Goal: Contribute content

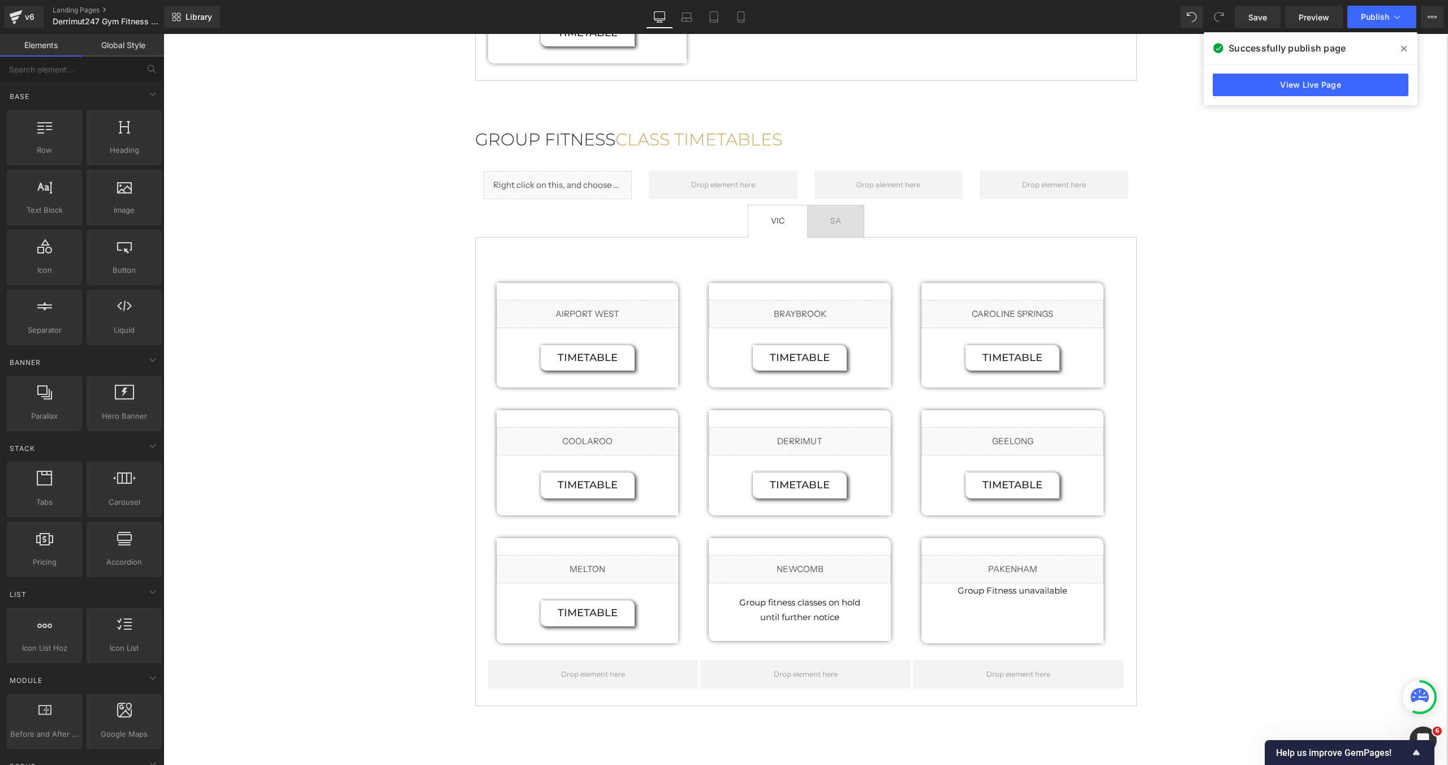
scroll to position [1039, 0]
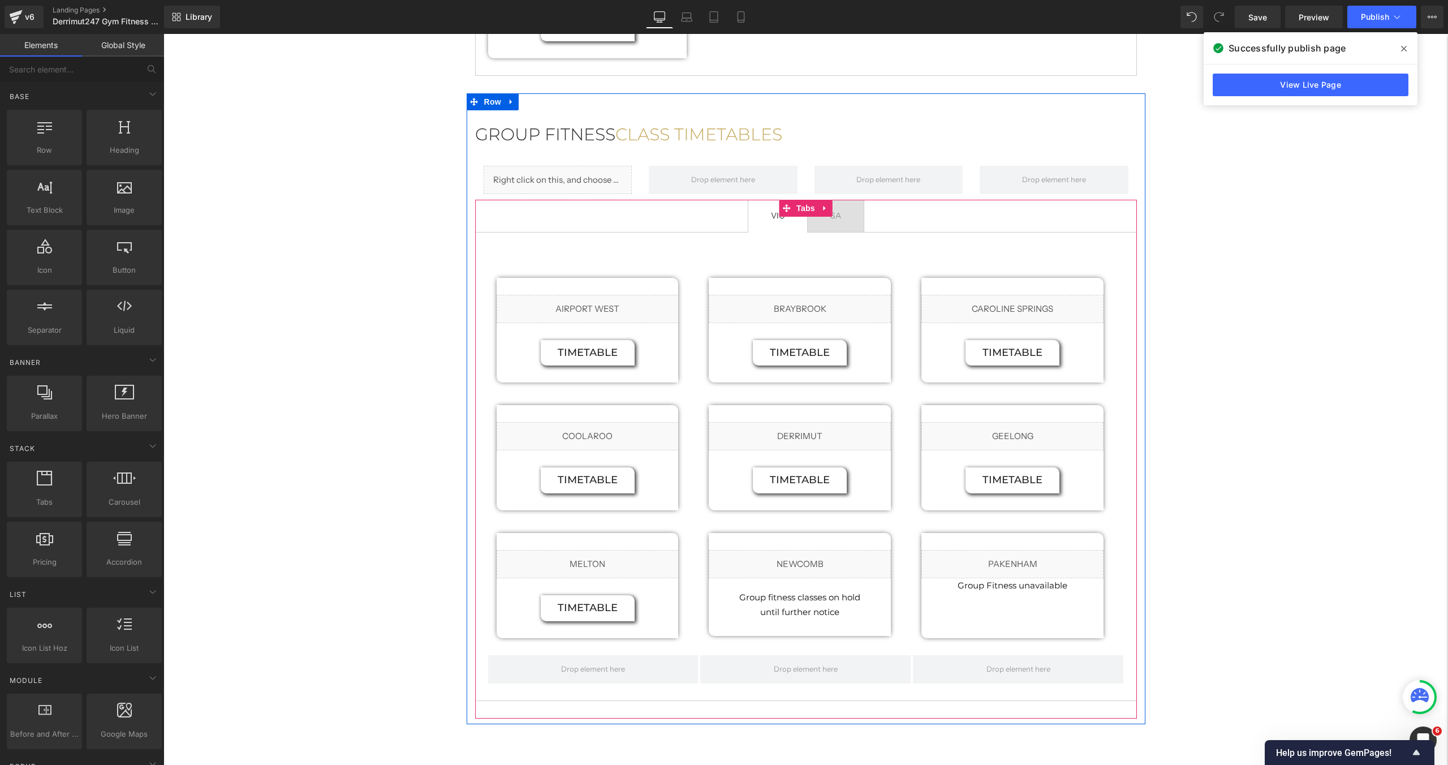
click at [858, 227] on span "SA Text Block" at bounding box center [836, 216] width 56 height 32
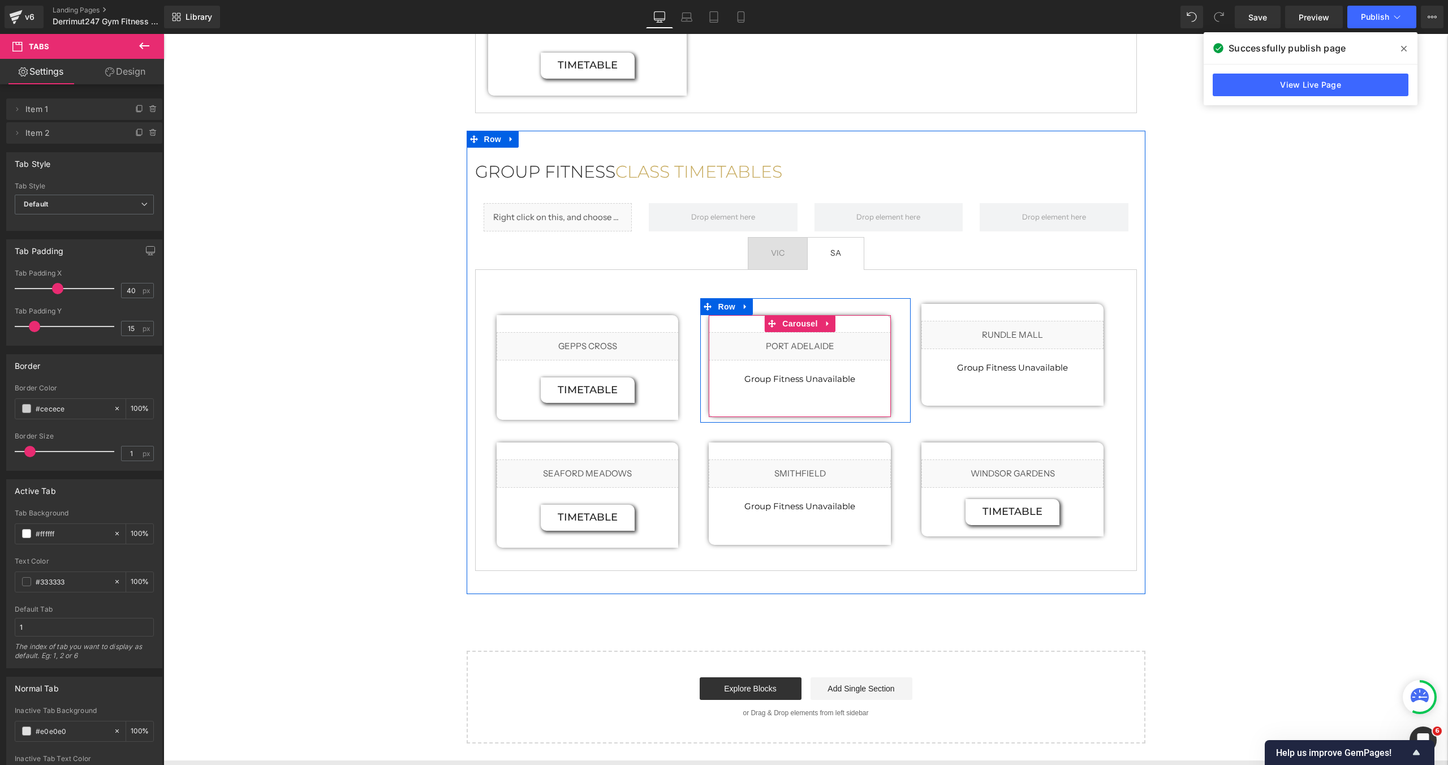
scroll to position [1000, 0]
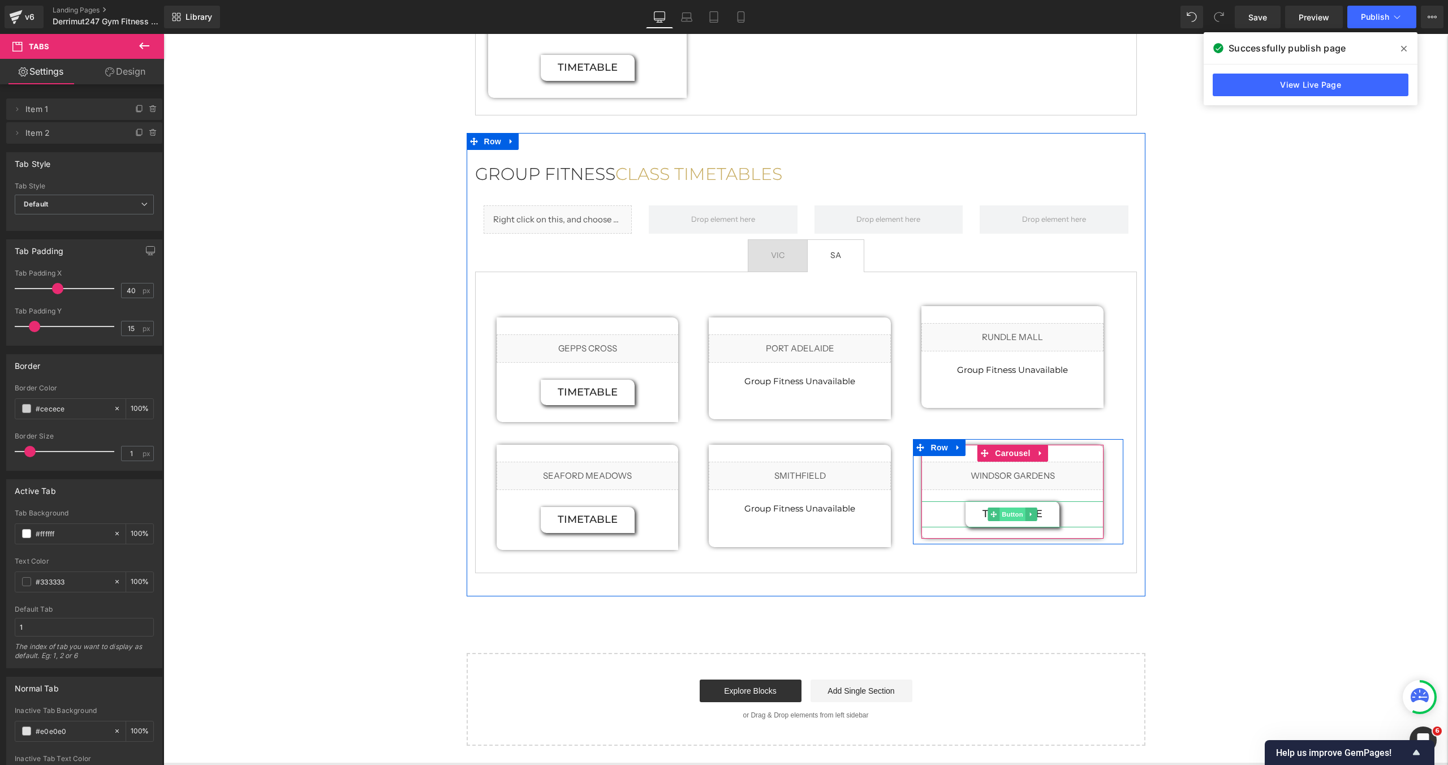
click at [1018, 515] on span "Button" at bounding box center [1013, 514] width 26 height 14
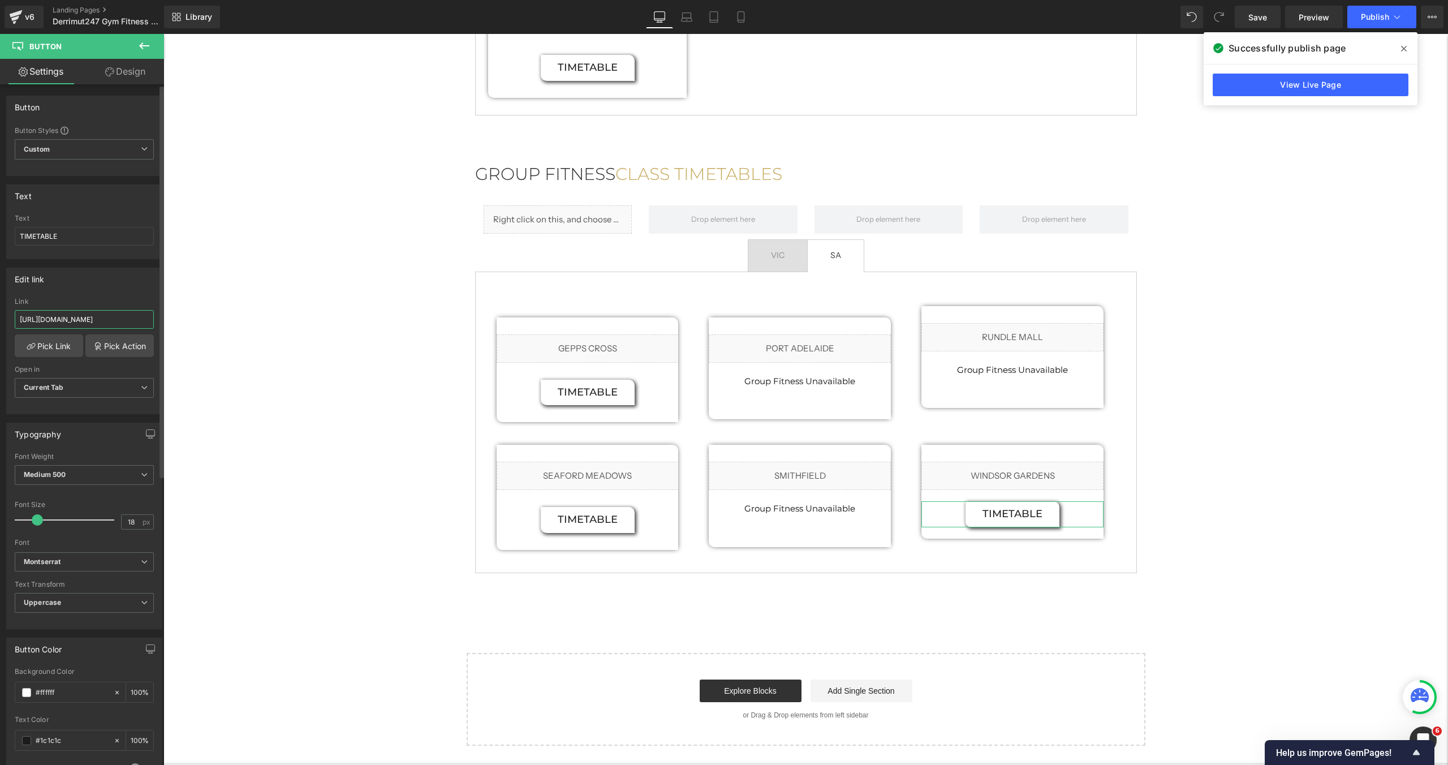
click at [69, 322] on input "[URL][DOMAIN_NAME]" at bounding box center [84, 319] width 139 height 19
paste input "Newest_GF_timetable_15.10.png?v=1760500209"
type input "[URL][DOMAIN_NAME]"
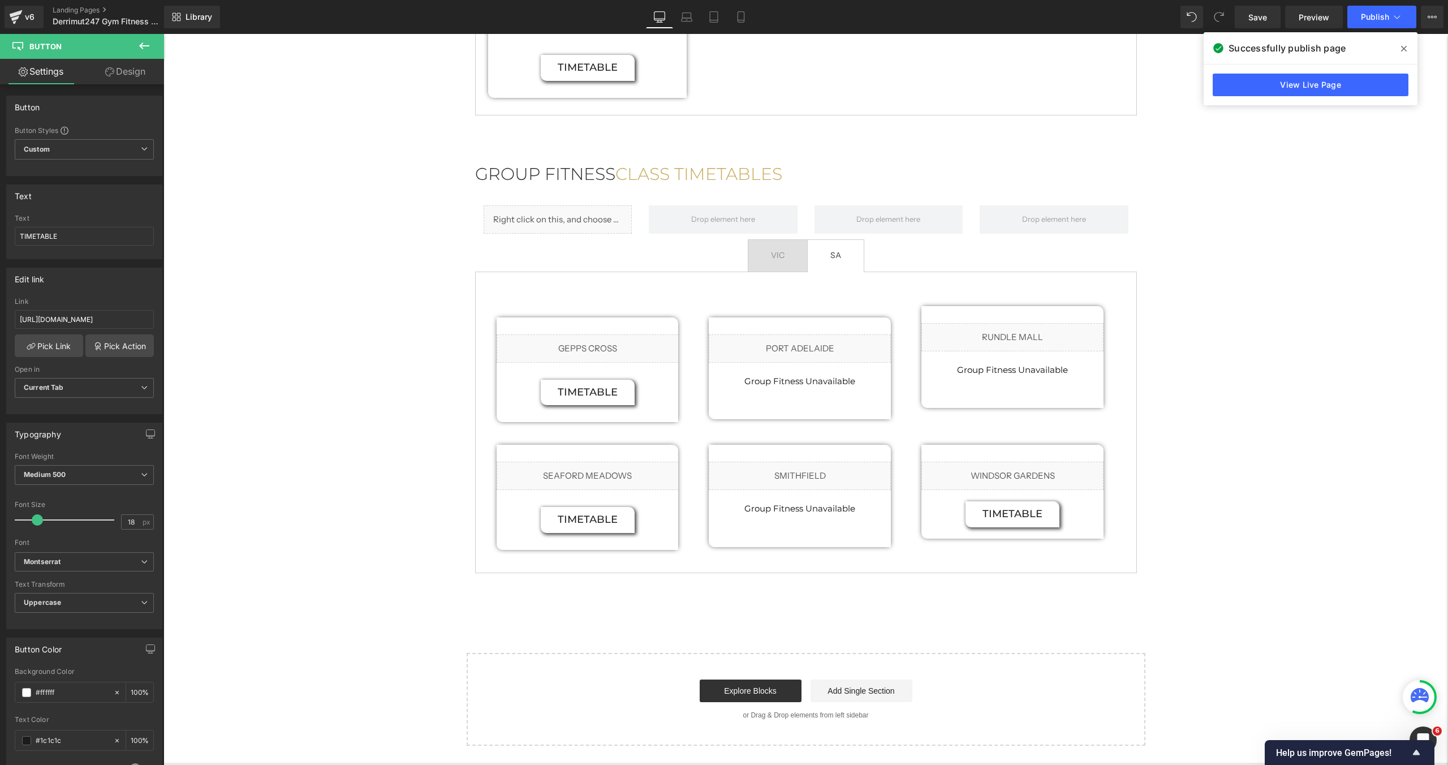
click at [1405, 50] on icon at bounding box center [1404, 48] width 6 height 9
click at [1385, 20] on span "Publish" at bounding box center [1375, 16] width 28 height 9
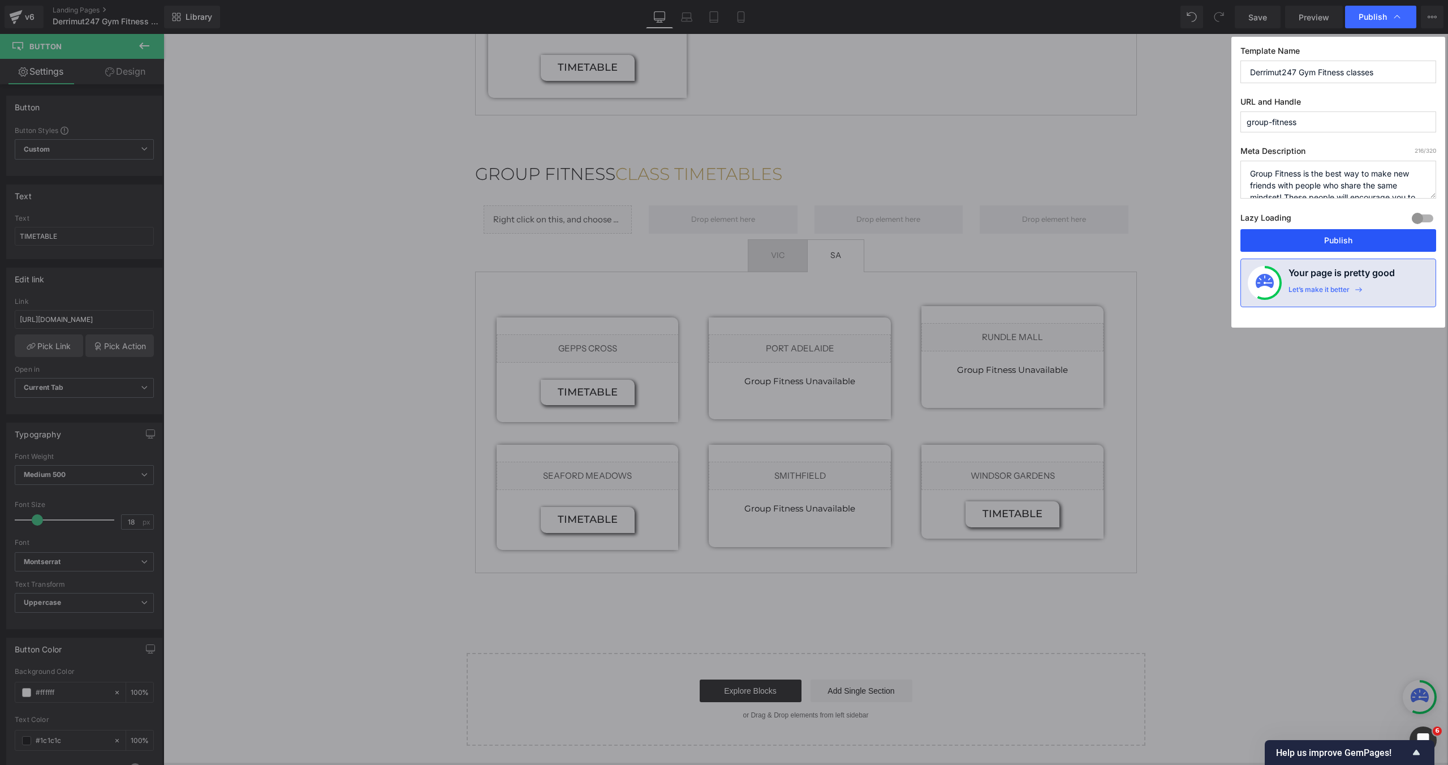
click at [1301, 236] on button "Publish" at bounding box center [1339, 240] width 196 height 23
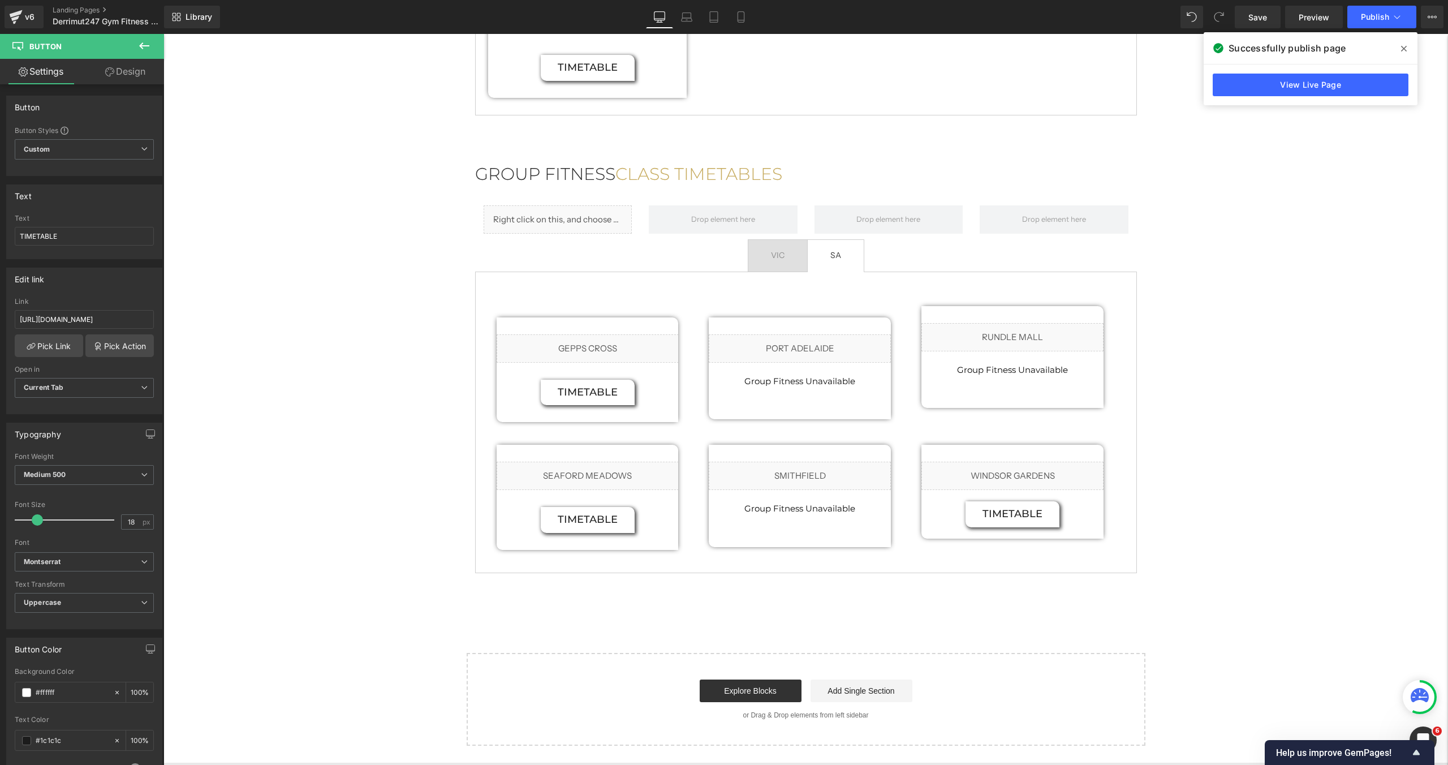
click at [1413, 41] on div "Successfully publish page" at bounding box center [1311, 48] width 214 height 32
click at [1397, 53] on span at bounding box center [1404, 49] width 18 height 18
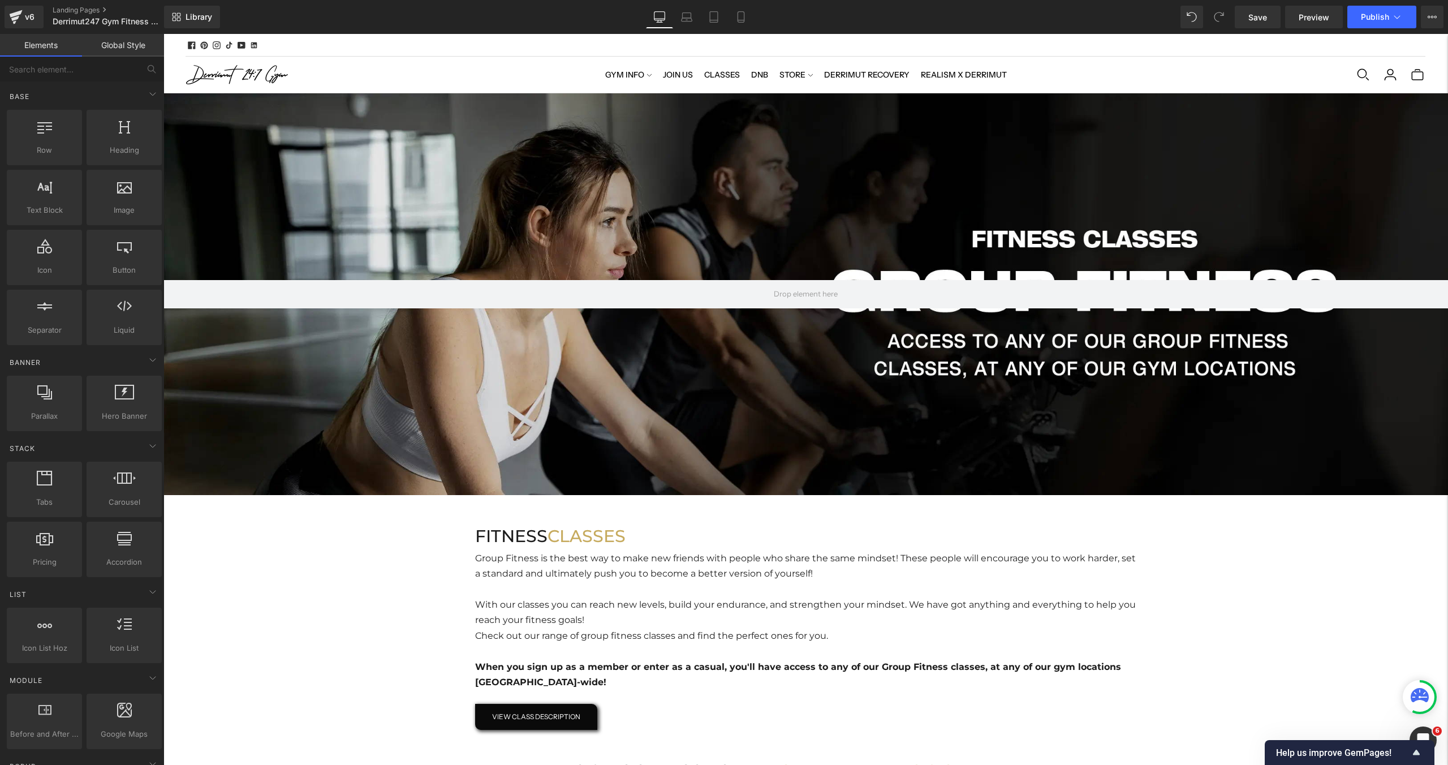
click at [541, 44] on div "LOCAL PICK UP IS AVAILABLE AT OUR WAREHOUSE" at bounding box center [842, 45] width 1165 height 23
click at [36, 23] on div "v6" at bounding box center [30, 17] width 14 height 15
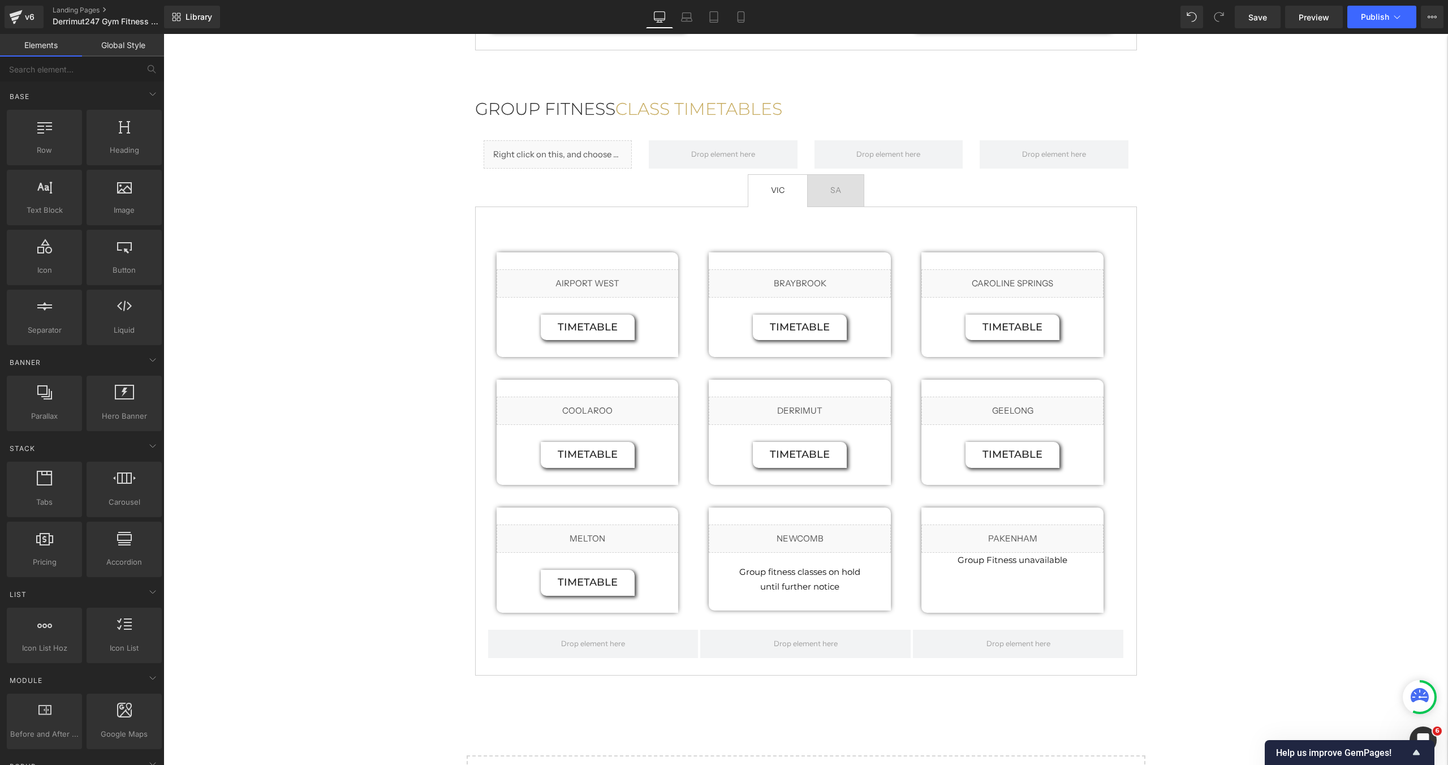
scroll to position [1133, 0]
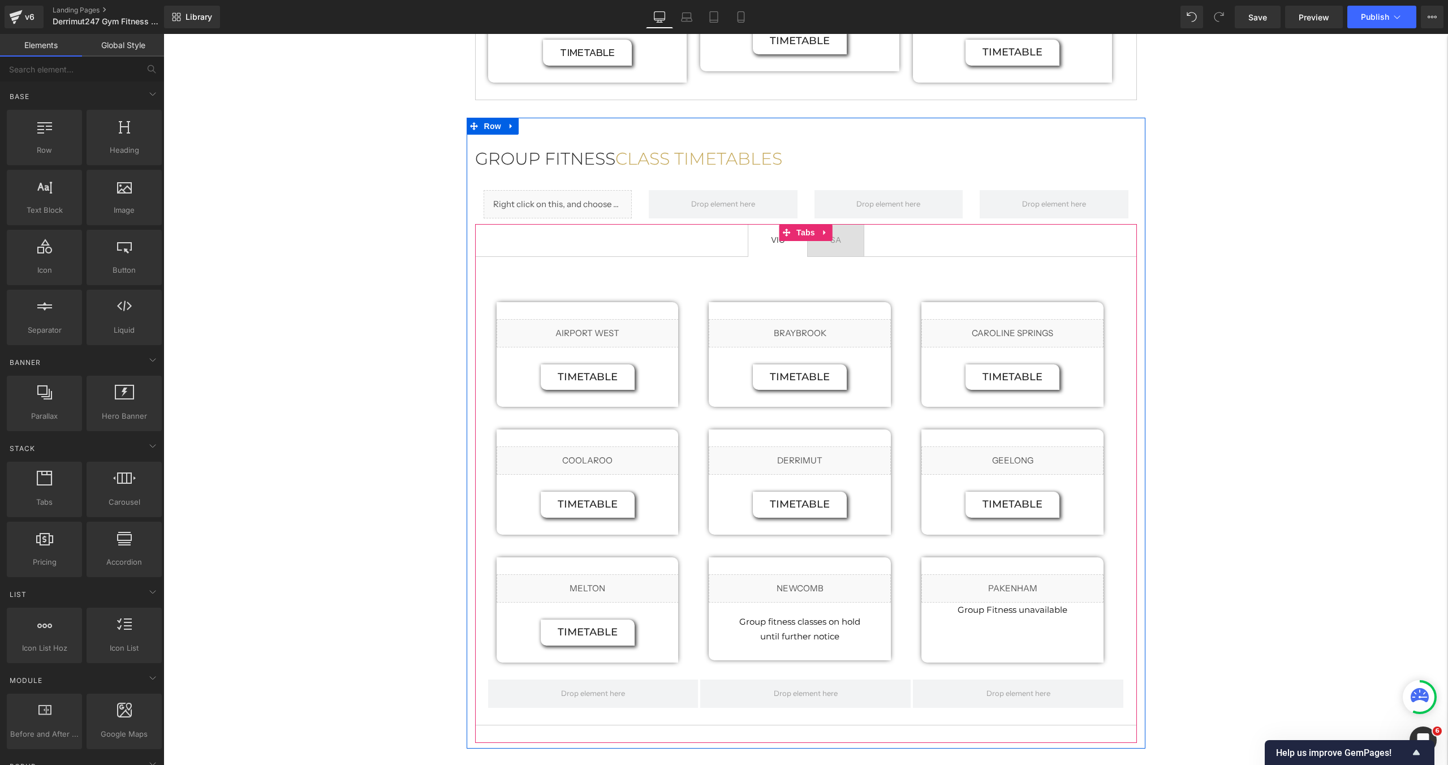
click at [855, 229] on span "SA Text Block" at bounding box center [836, 241] width 56 height 32
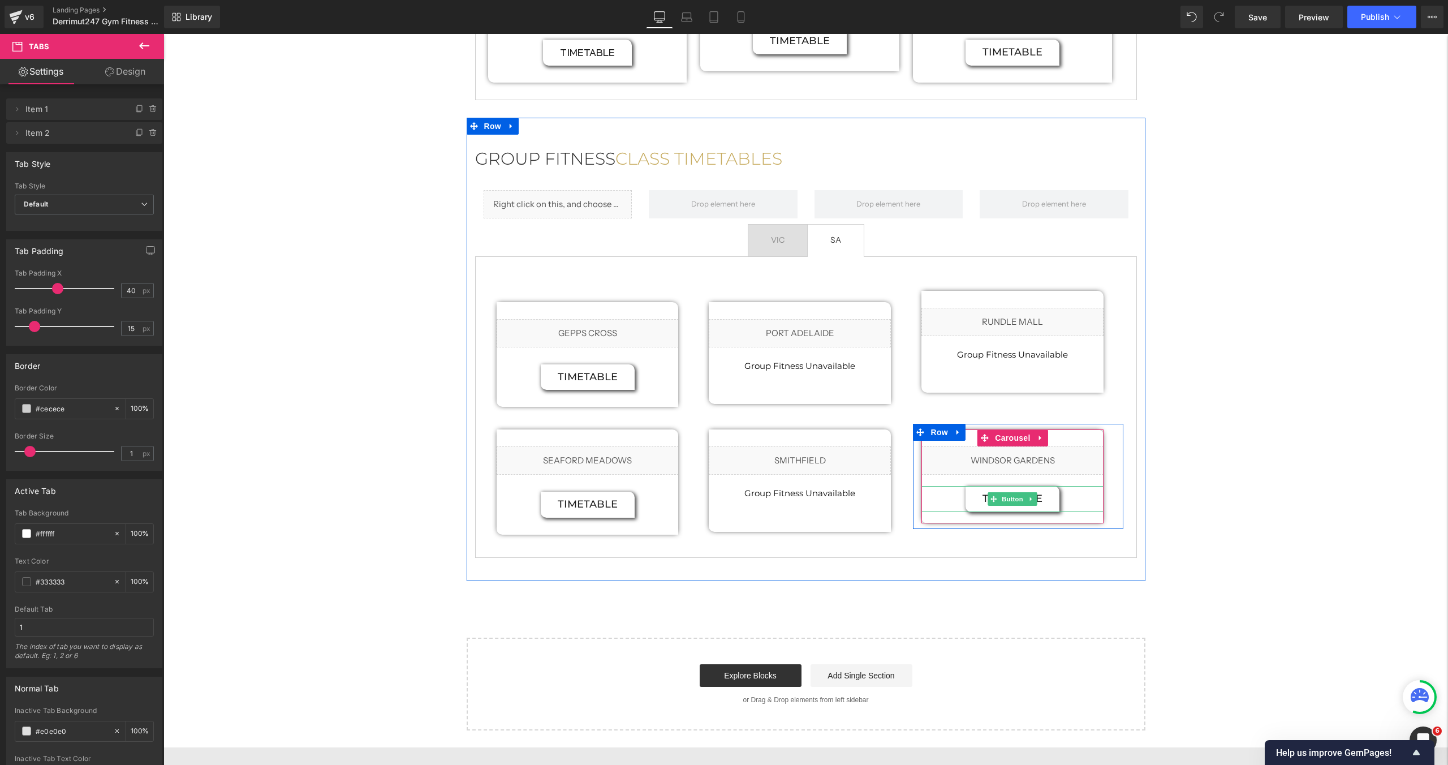
click at [1007, 492] on span "Button" at bounding box center [1013, 499] width 26 height 14
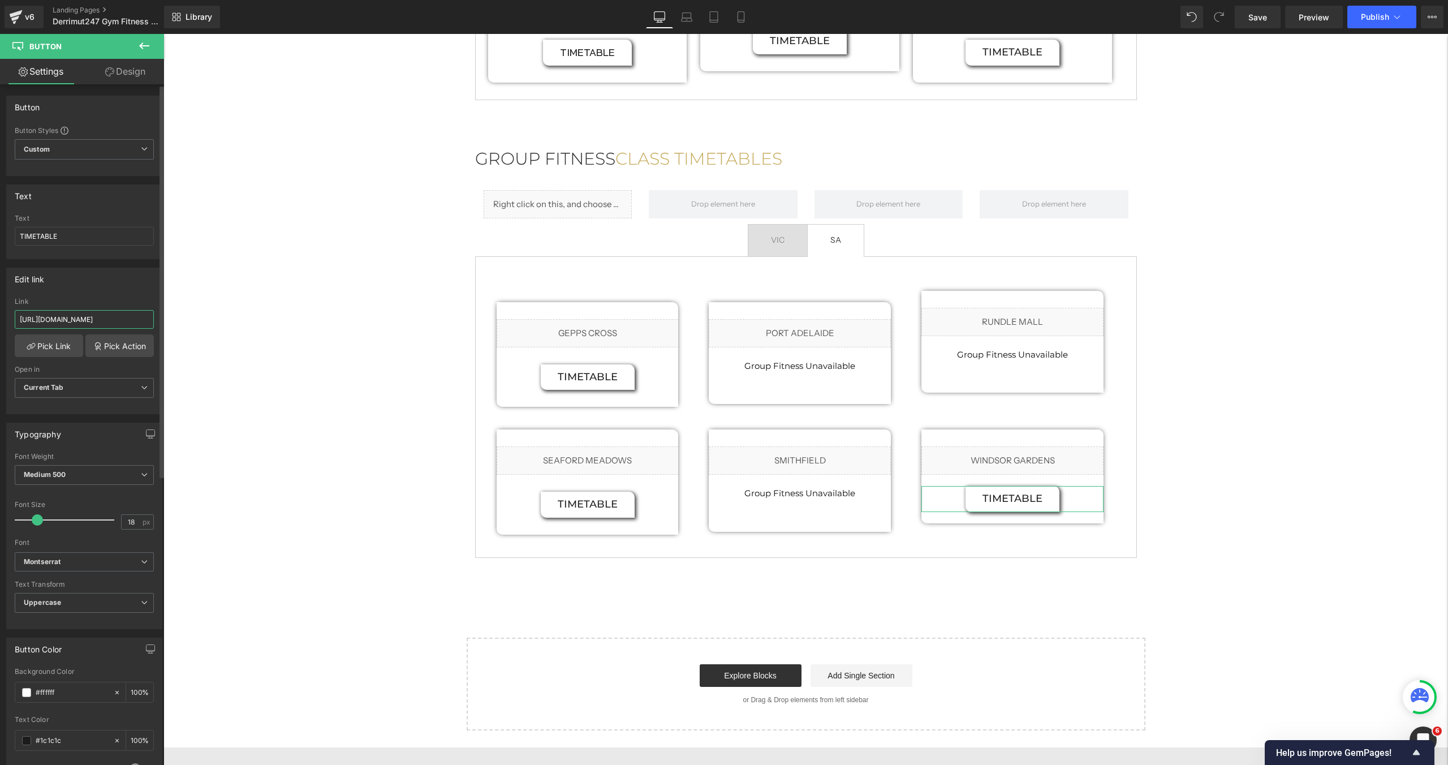
click at [65, 321] on input "[URL][DOMAIN_NAME]" at bounding box center [84, 319] width 139 height 19
click at [68, 320] on input "[URL][DOMAIN_NAME]" at bounding box center [84, 319] width 139 height 19
paste input "Newest_GF_timetable_15.10.png?v=1760500209"
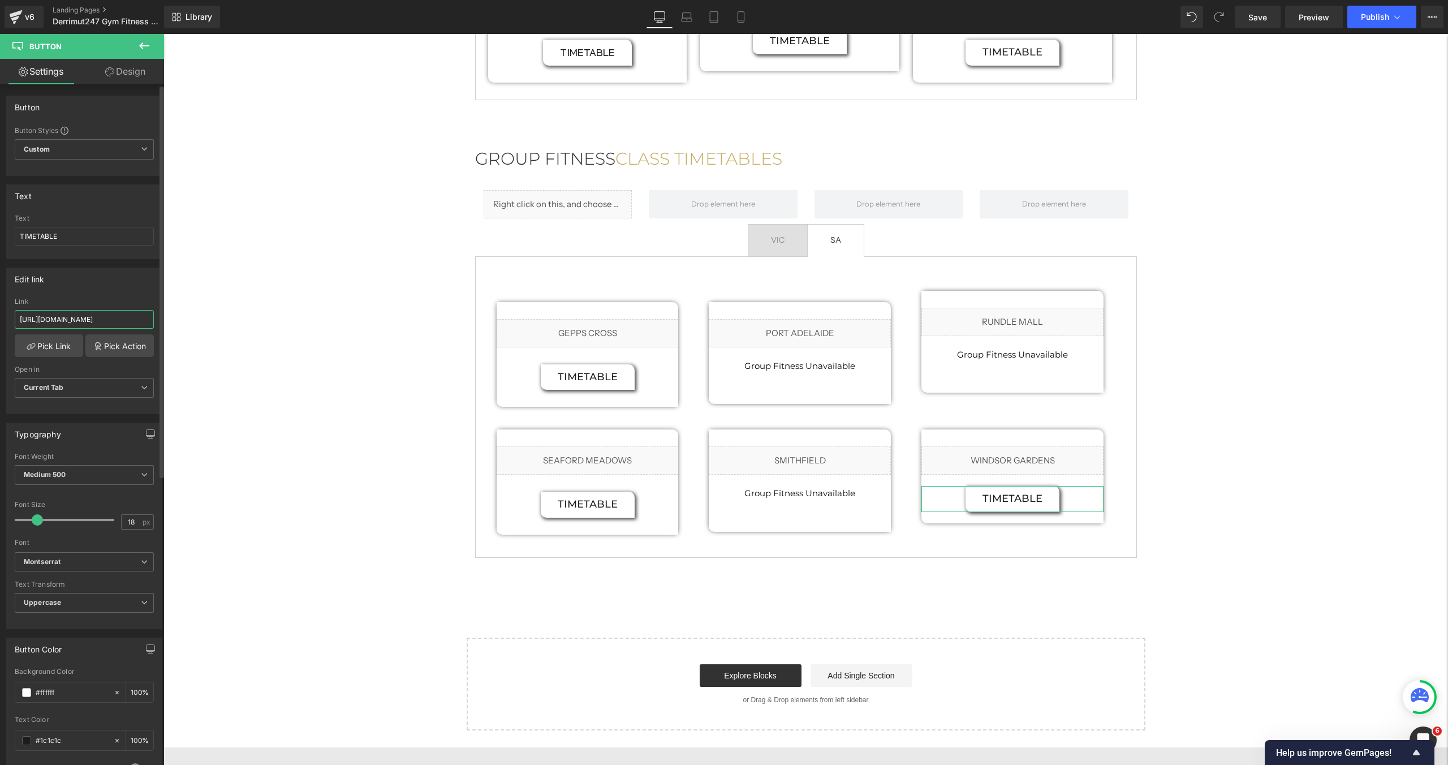
paste input "Newest_GF_timetable_15.10.png?v=1760500209"
type input "[URL][DOMAIN_NAME]"
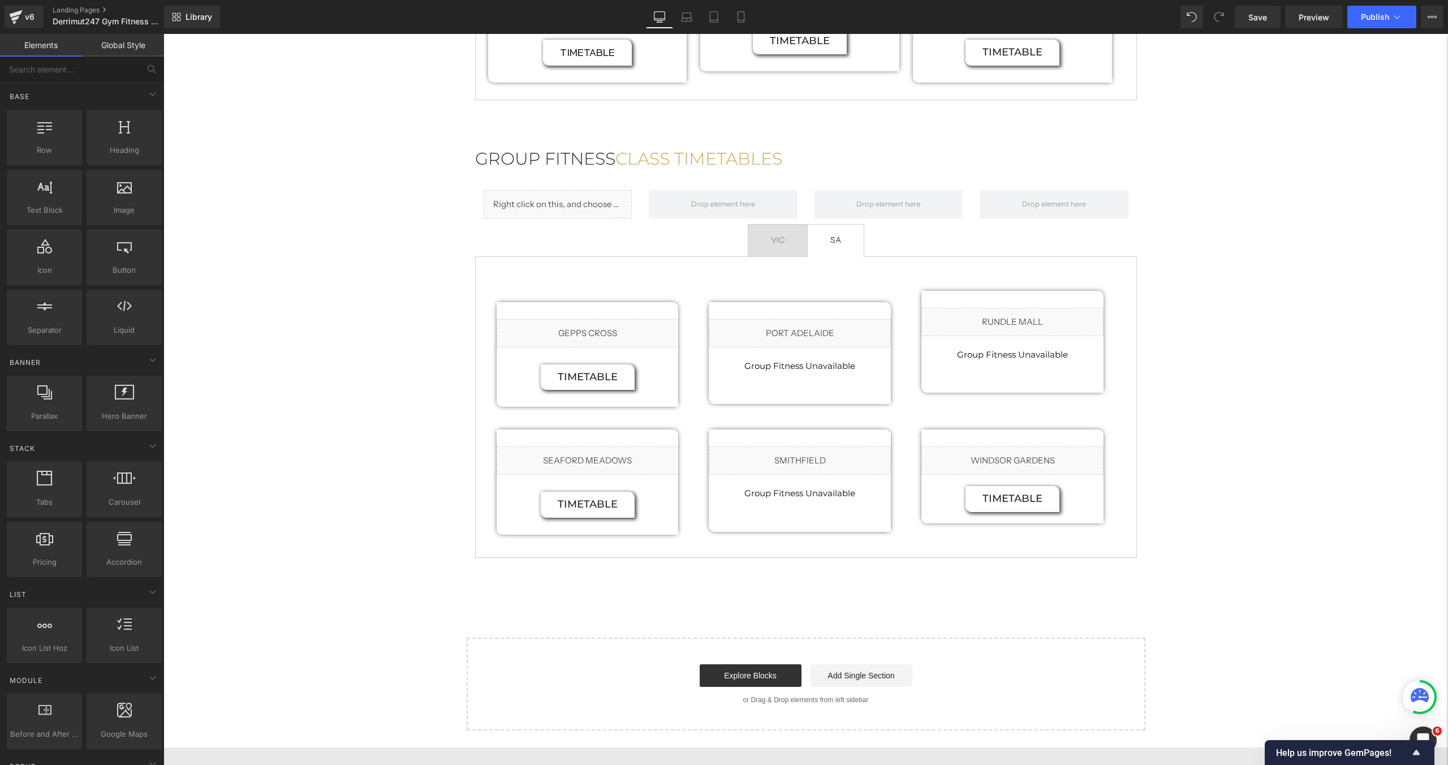
scroll to position [0, 0]
click at [1376, 20] on span "Publish" at bounding box center [1375, 16] width 28 height 9
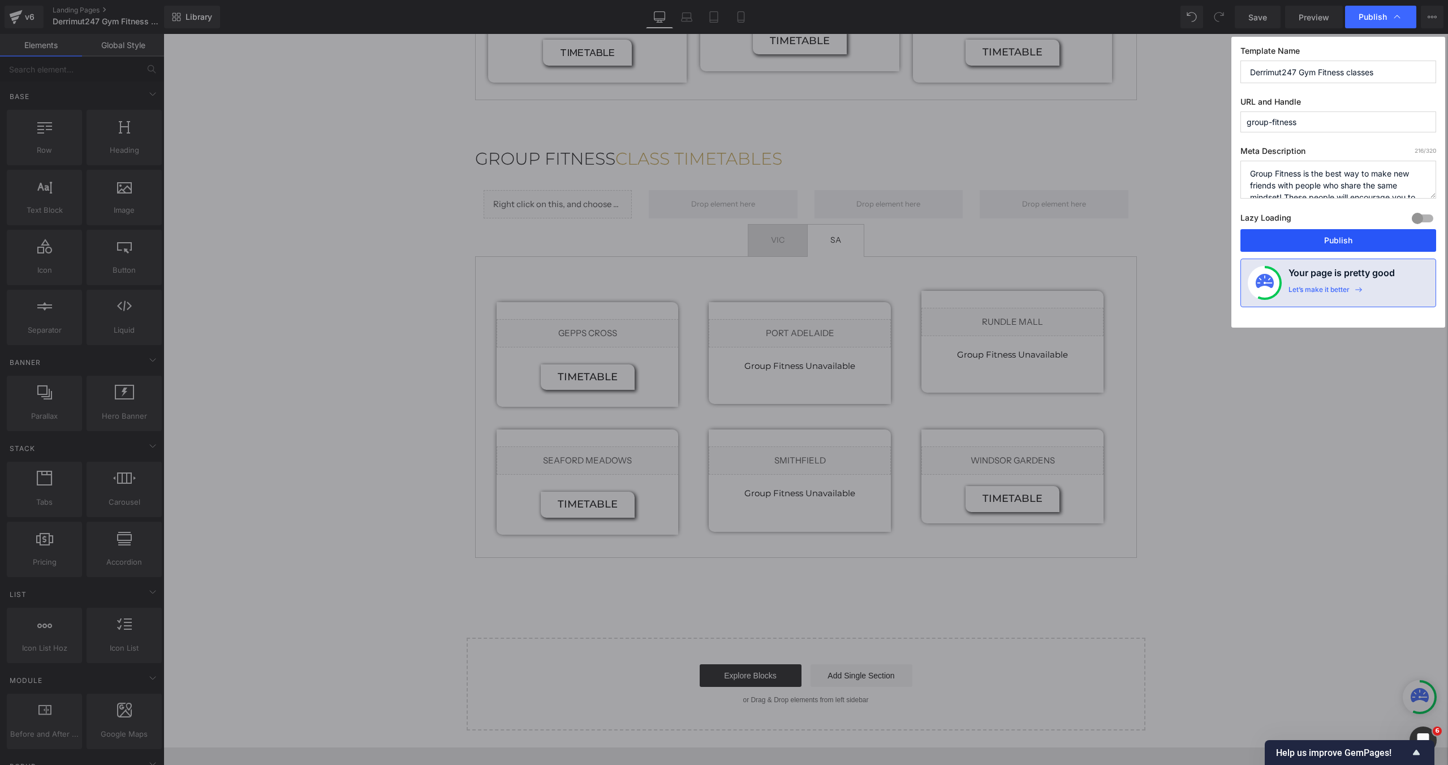
click at [1301, 234] on button "Publish" at bounding box center [1339, 240] width 196 height 23
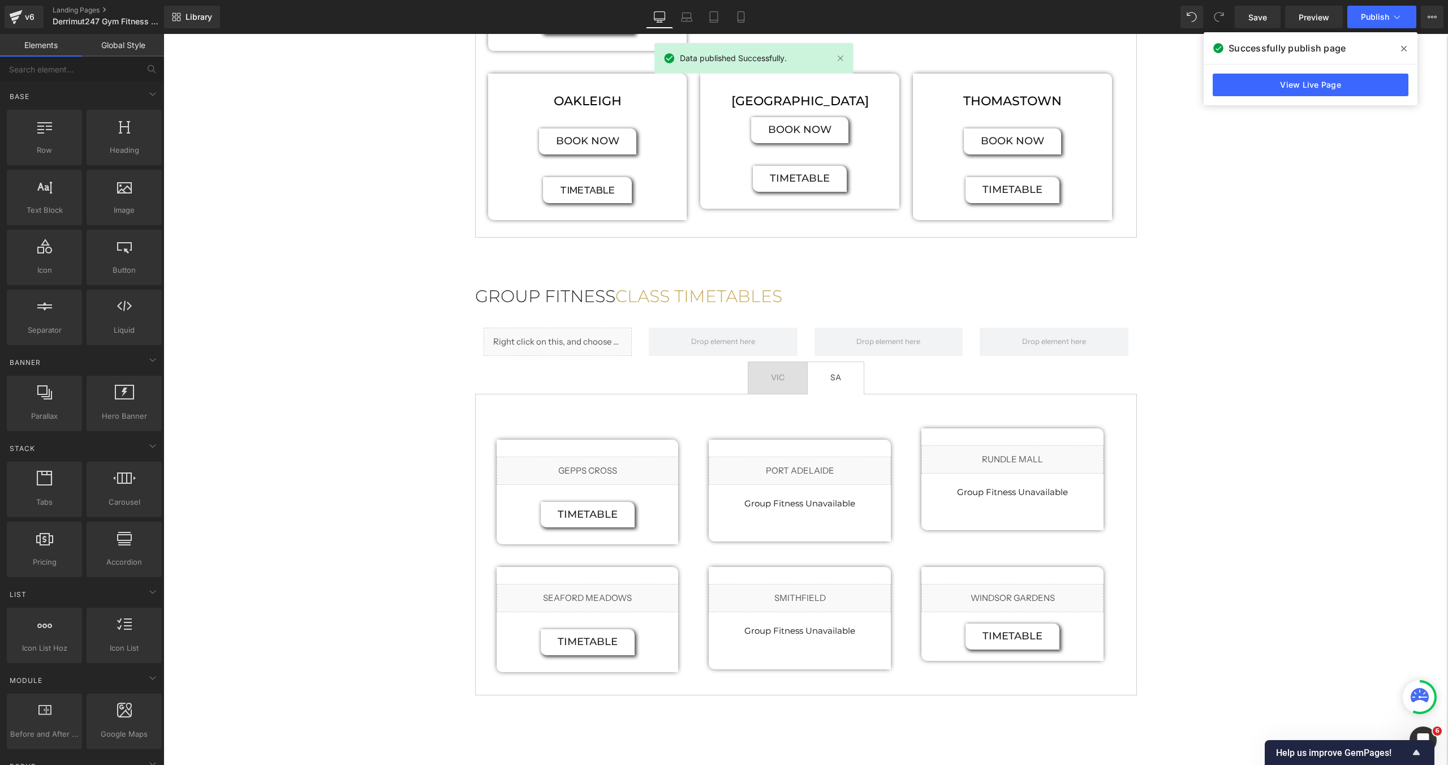
scroll to position [997, 0]
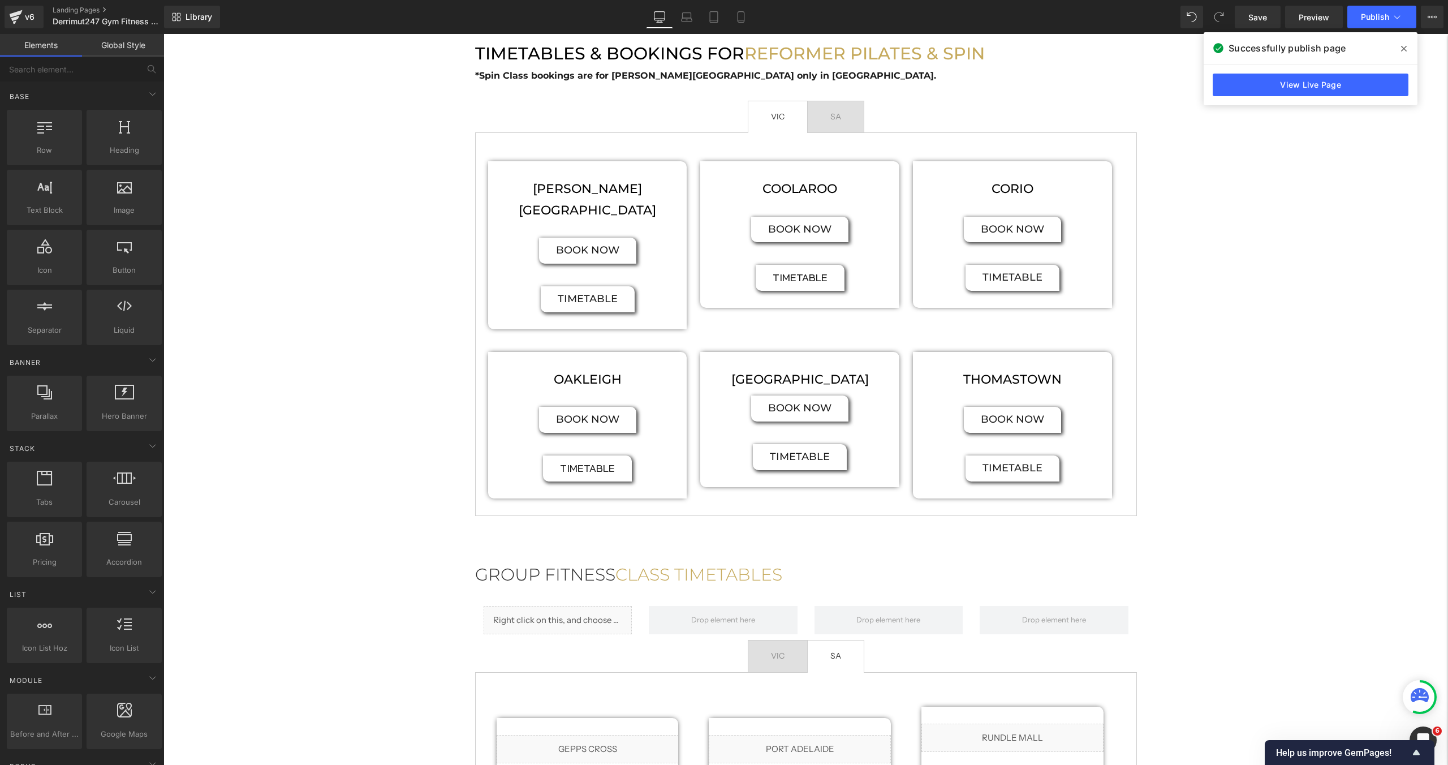
scroll to position [679, 0]
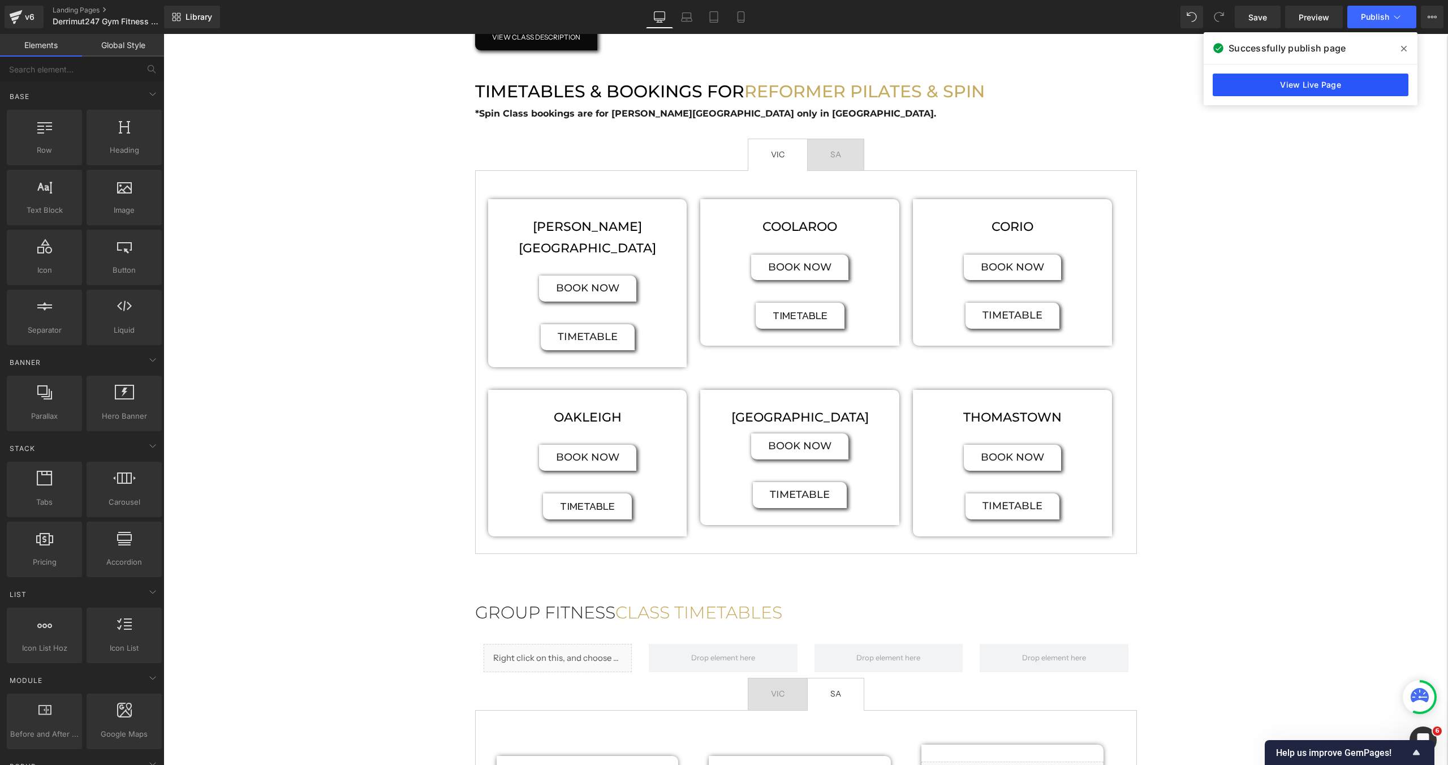
click at [1256, 88] on link "View Live Page" at bounding box center [1311, 85] width 196 height 23
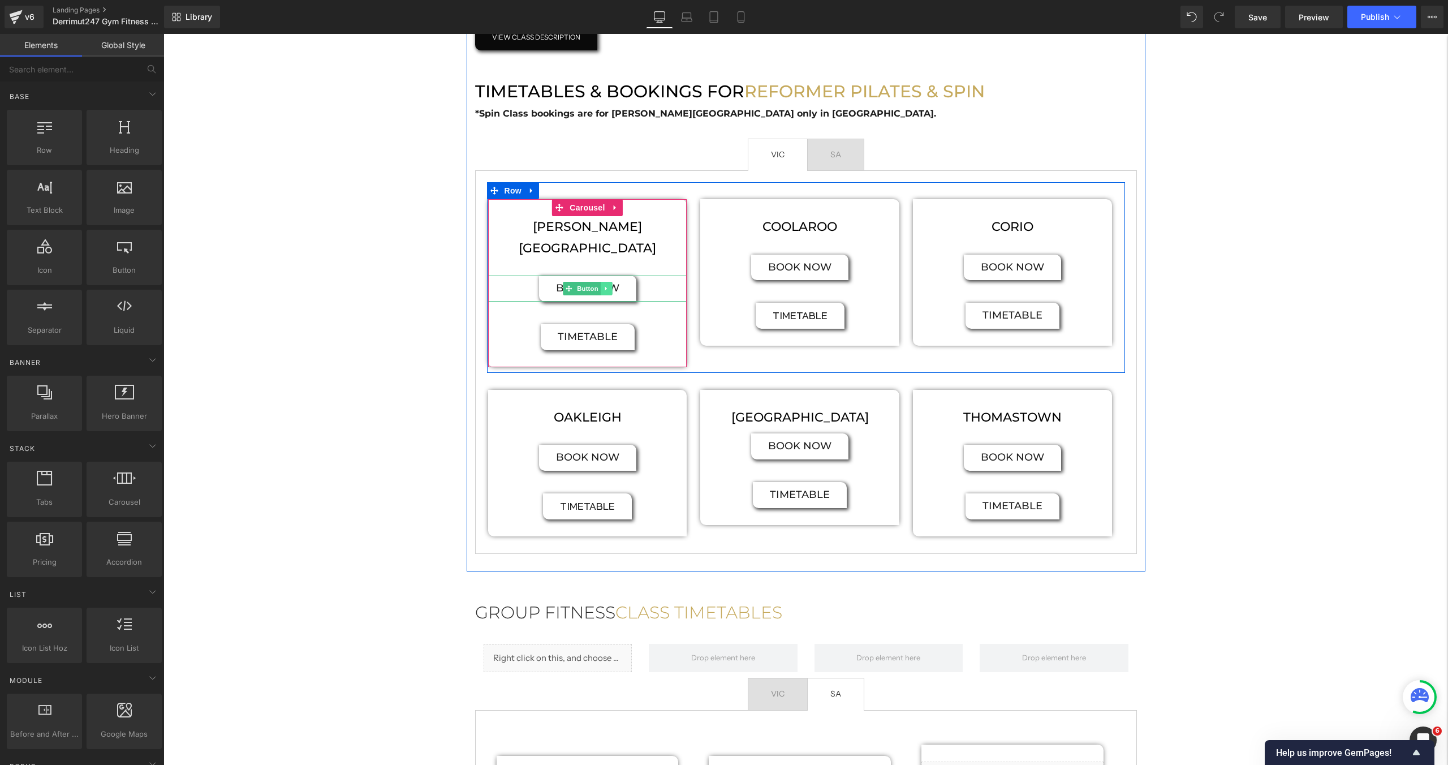
click at [604, 285] on icon at bounding box center [606, 288] width 6 height 7
click at [614, 285] on icon at bounding box center [612, 288] width 6 height 7
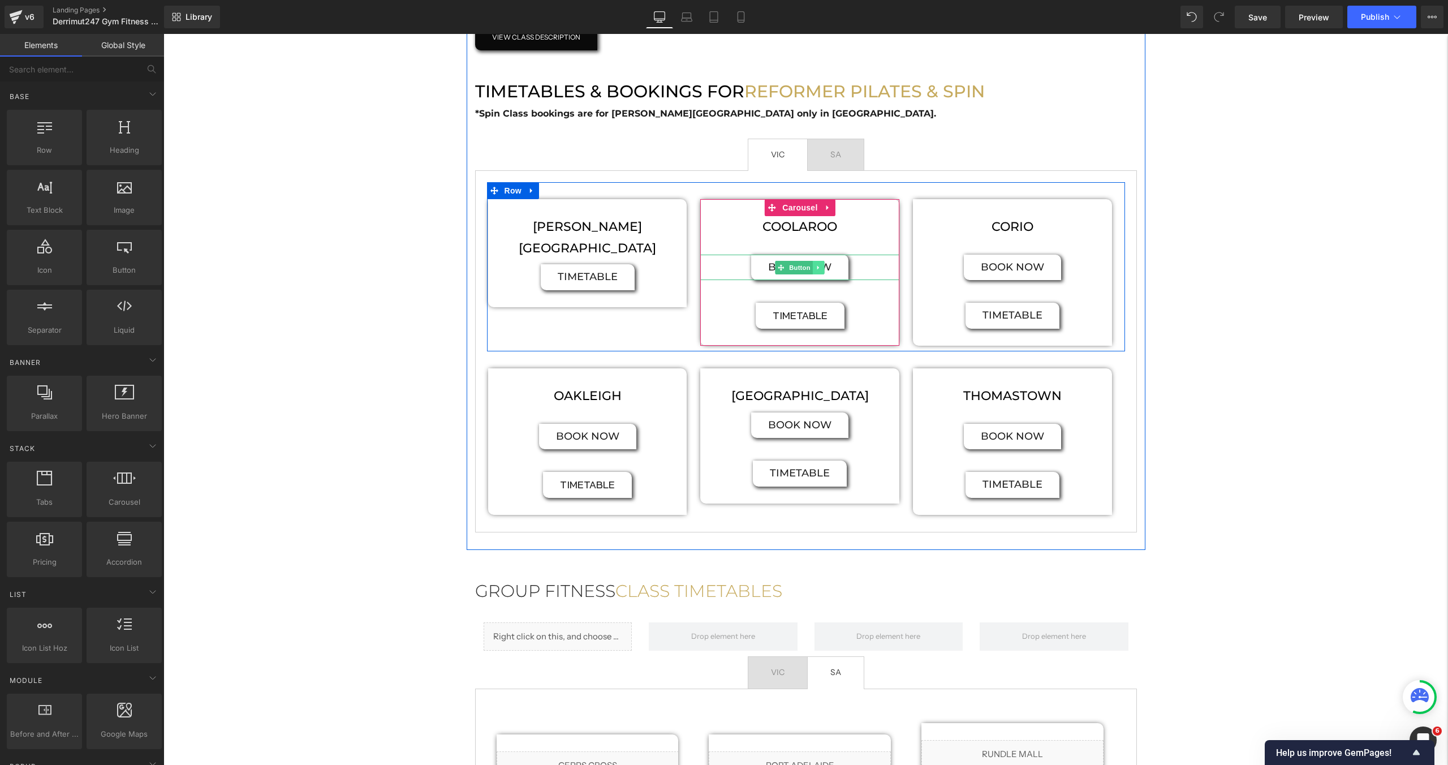
click at [817, 268] on icon at bounding box center [819, 267] width 6 height 7
click at [822, 269] on icon at bounding box center [824, 267] width 6 height 7
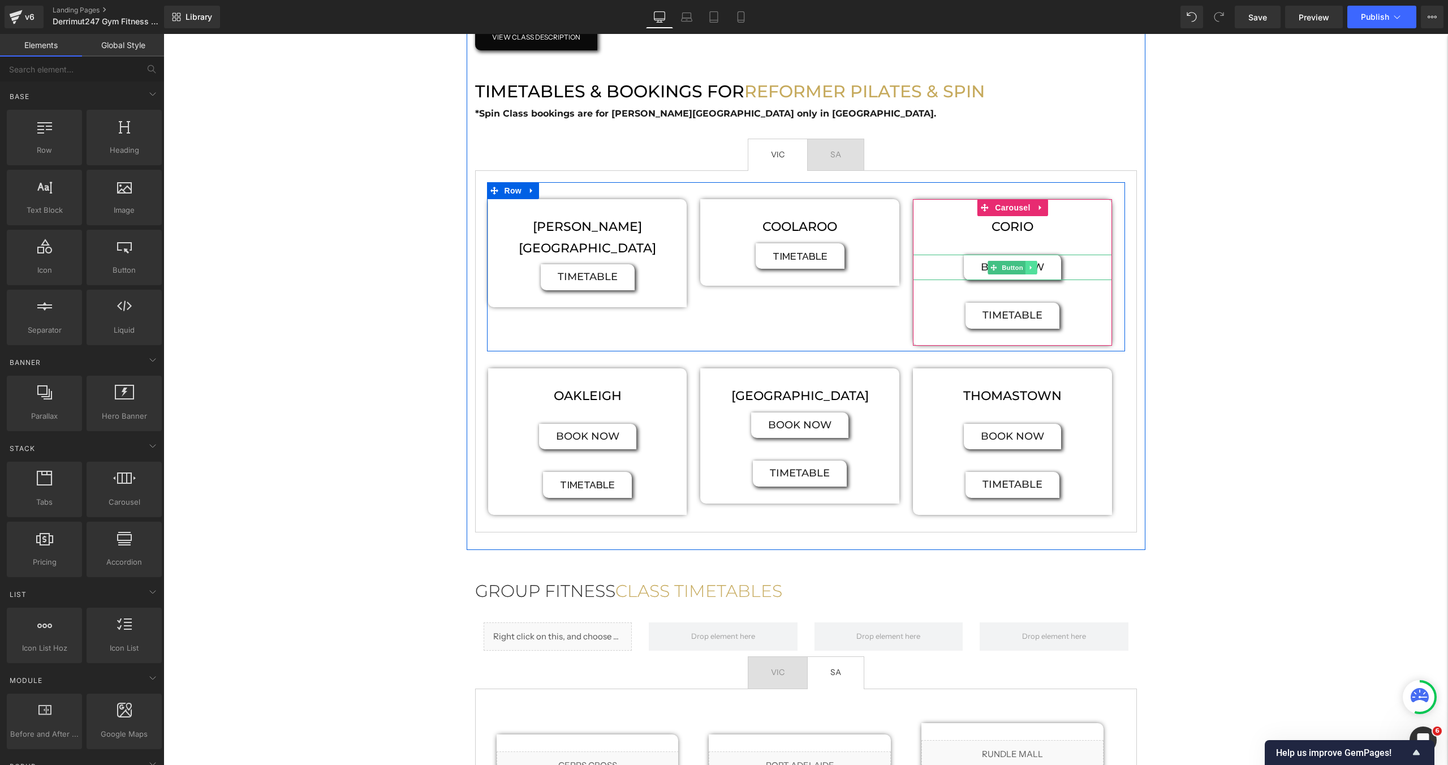
click at [1035, 268] on link at bounding box center [1032, 268] width 12 height 14
click at [1036, 268] on icon at bounding box center [1037, 267] width 6 height 6
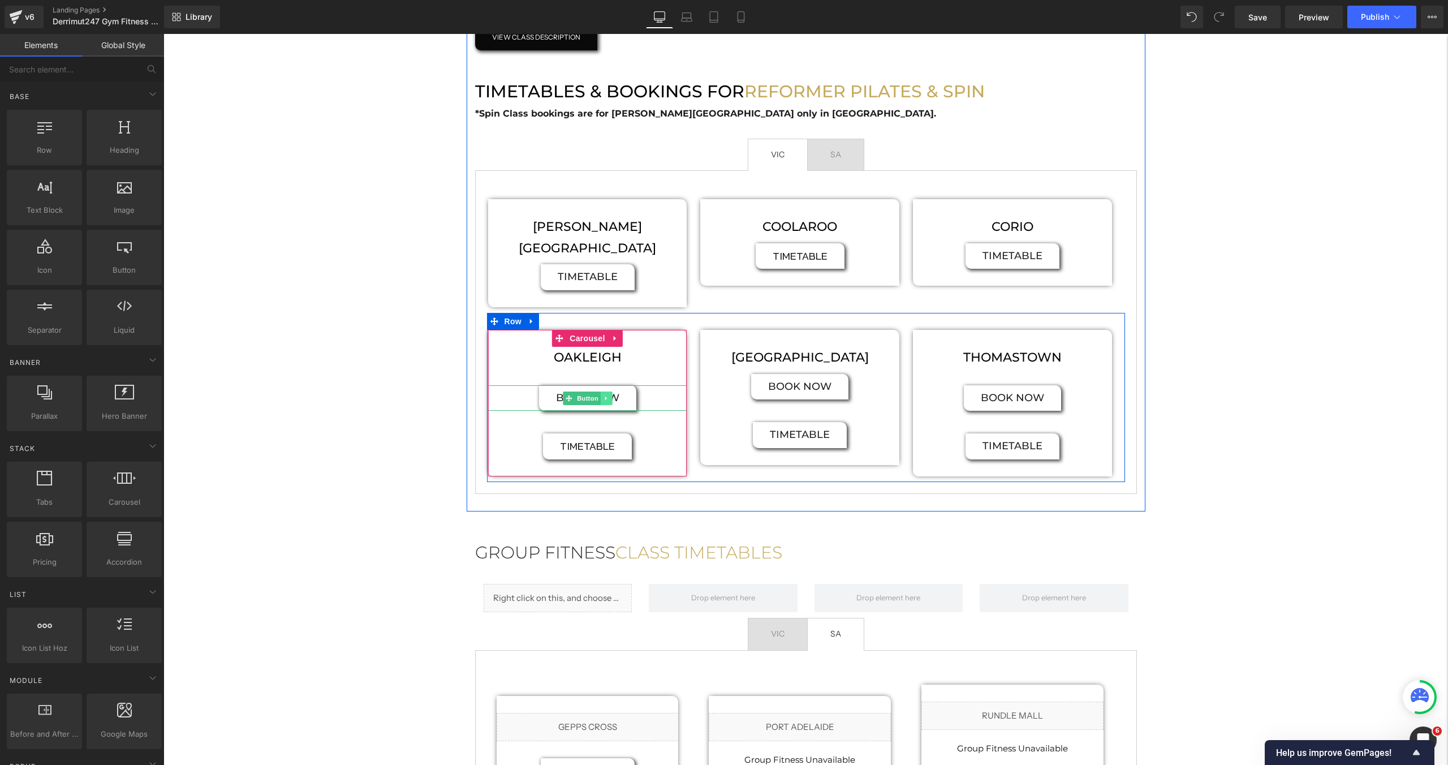
click at [608, 395] on icon at bounding box center [606, 398] width 6 height 7
click at [609, 391] on link at bounding box center [612, 398] width 12 height 14
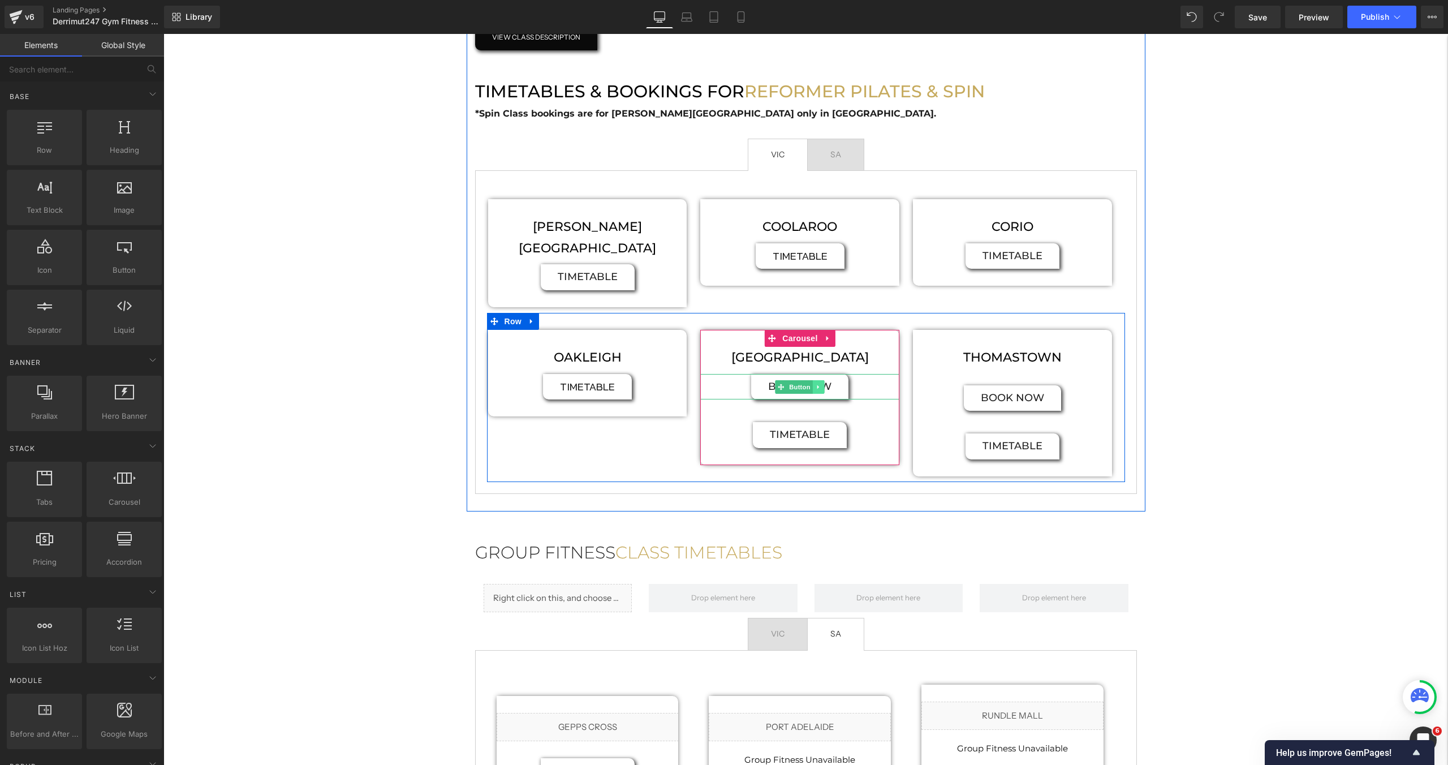
click at [819, 385] on icon at bounding box center [818, 387] width 2 height 4
click at [820, 380] on link at bounding box center [825, 387] width 12 height 14
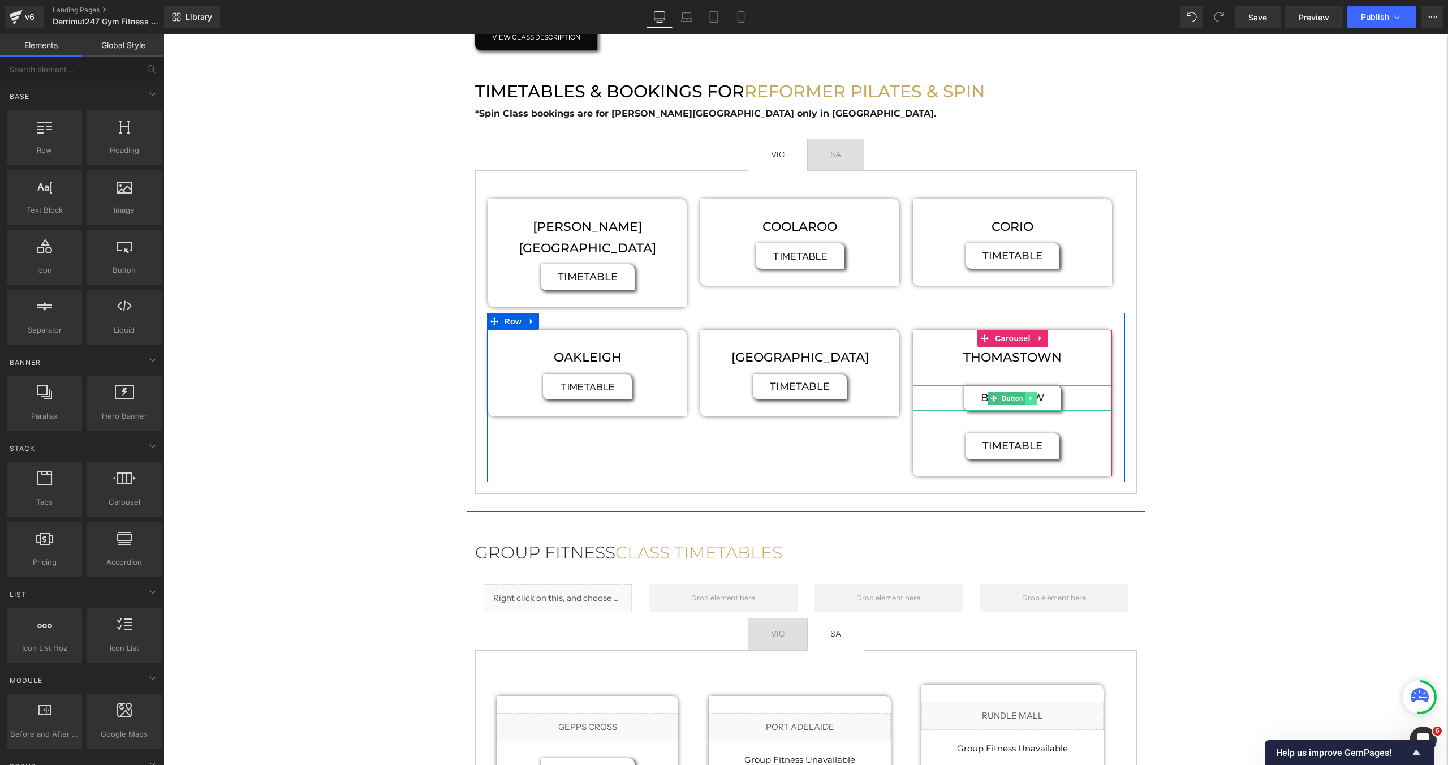
click at [1032, 395] on icon at bounding box center [1031, 398] width 6 height 7
click at [1034, 395] on icon at bounding box center [1037, 398] width 6 height 7
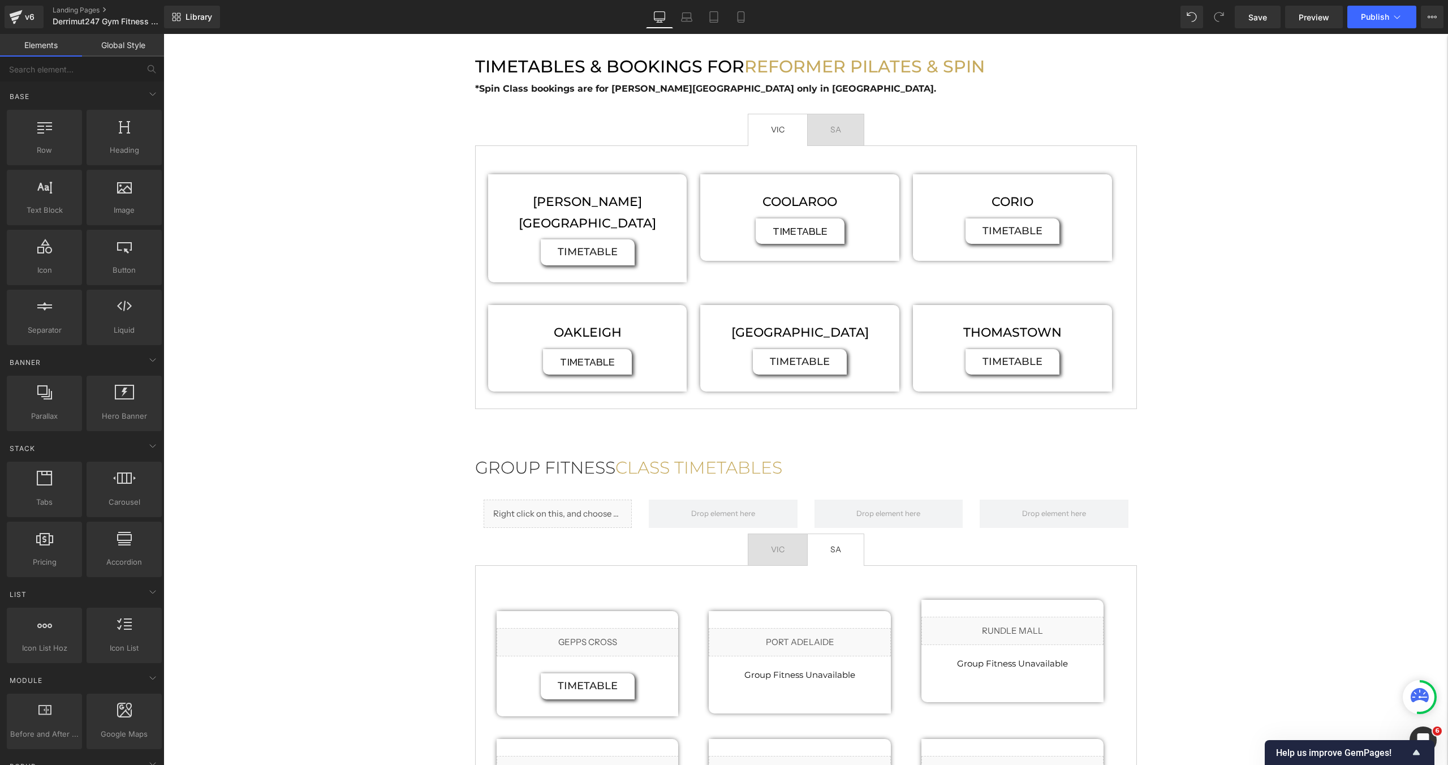
scroll to position [652, 0]
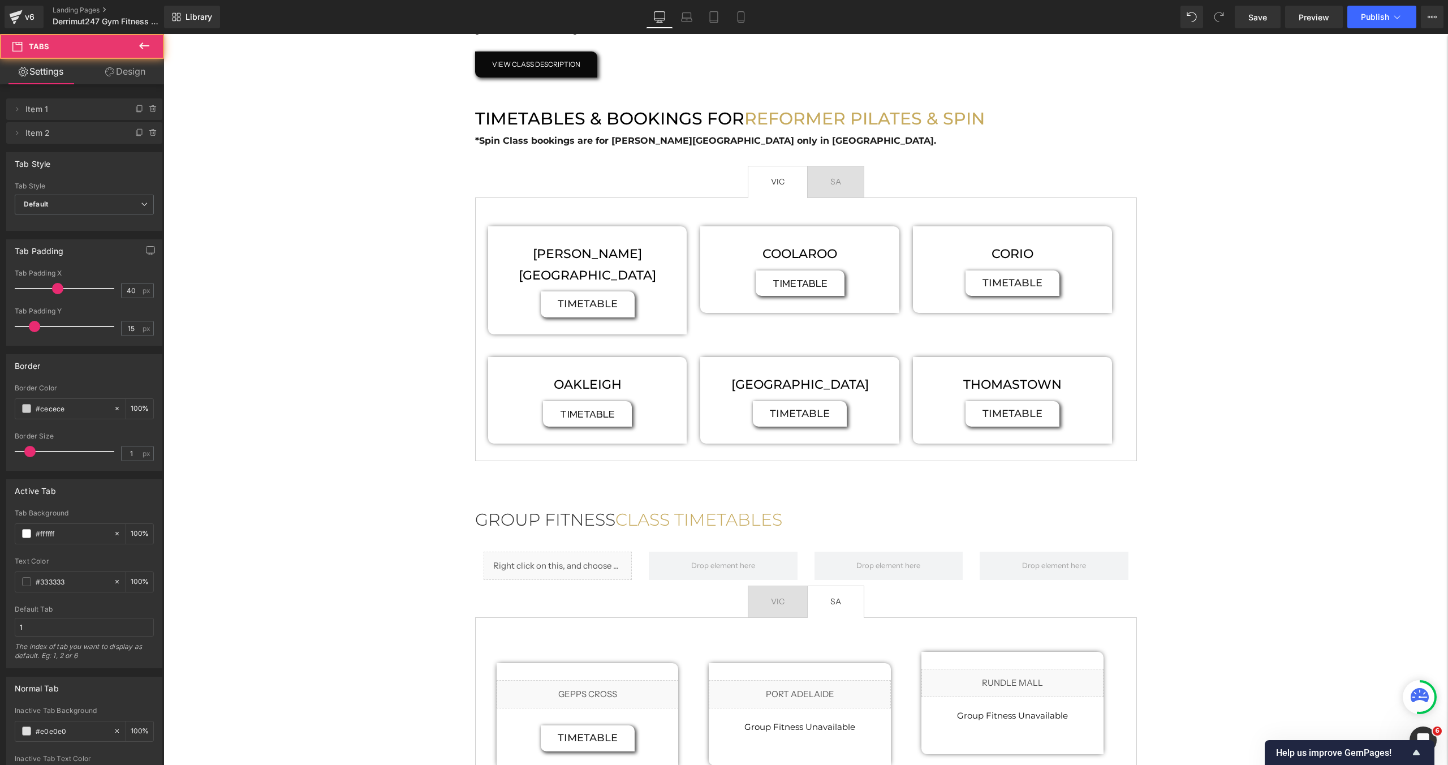
click at [859, 189] on span "SA Text Block" at bounding box center [836, 182] width 56 height 32
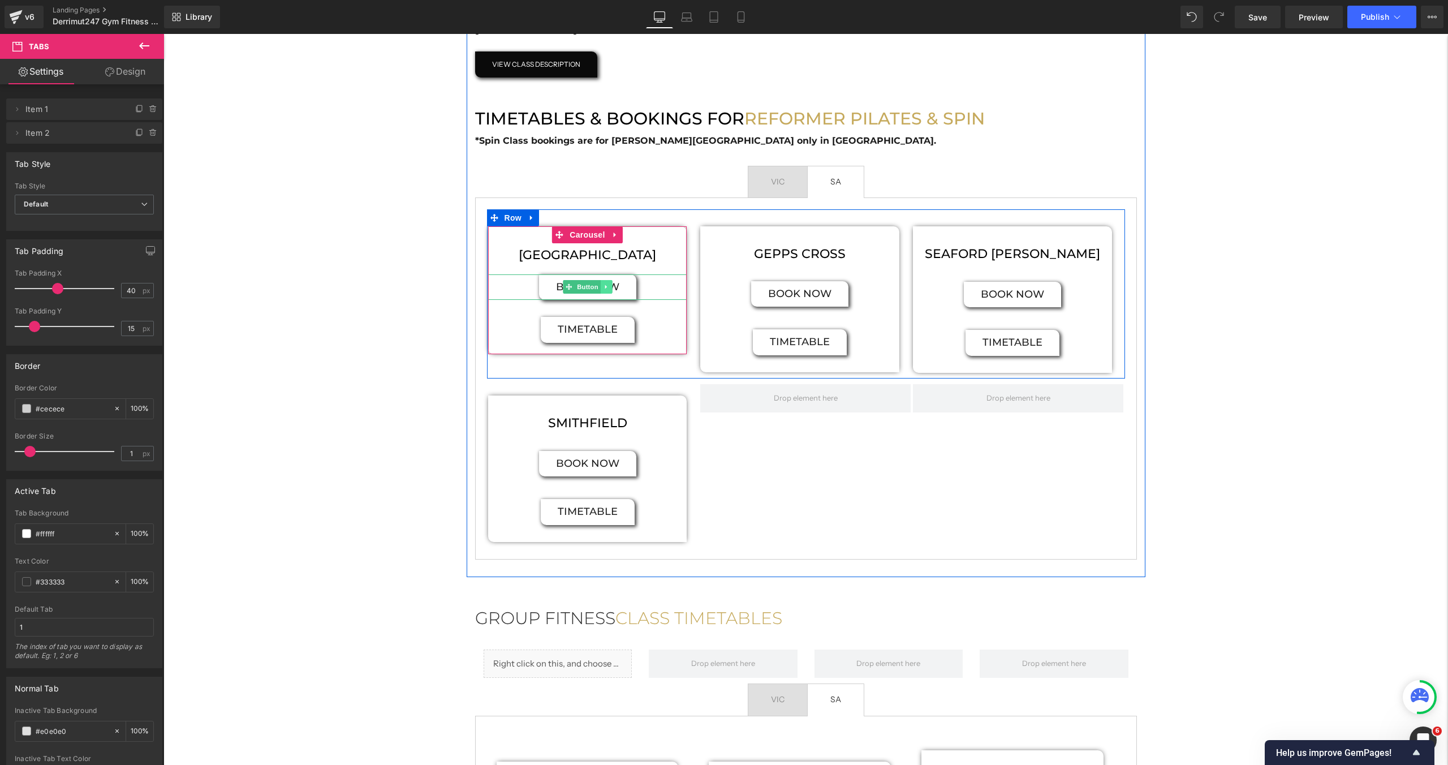
click at [609, 285] on link at bounding box center [606, 287] width 12 height 14
click at [614, 289] on icon at bounding box center [612, 287] width 6 height 6
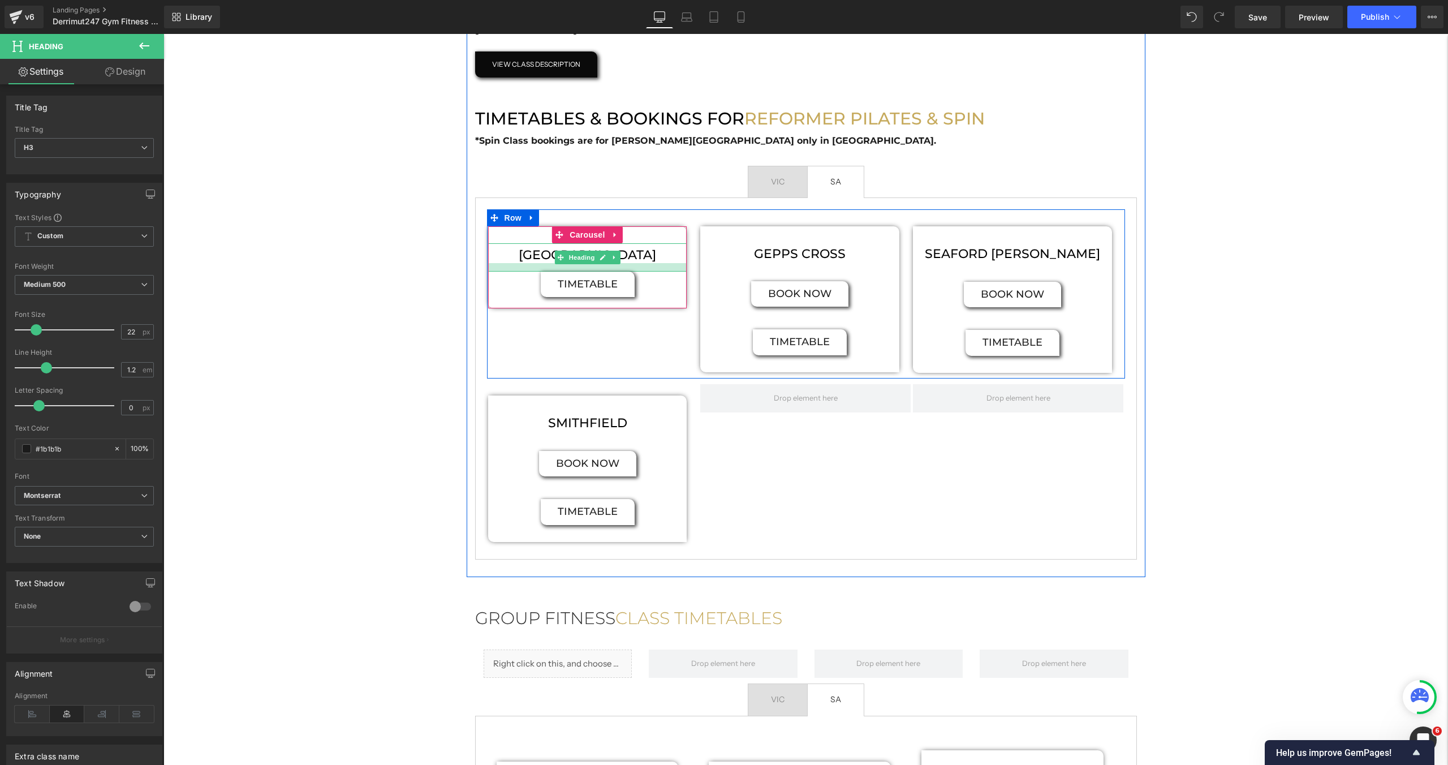
drag, startPoint x: 610, startPoint y: 262, endPoint x: 607, endPoint y: 270, distance: 8.9
click at [607, 270] on div at bounding box center [587, 267] width 199 height 8
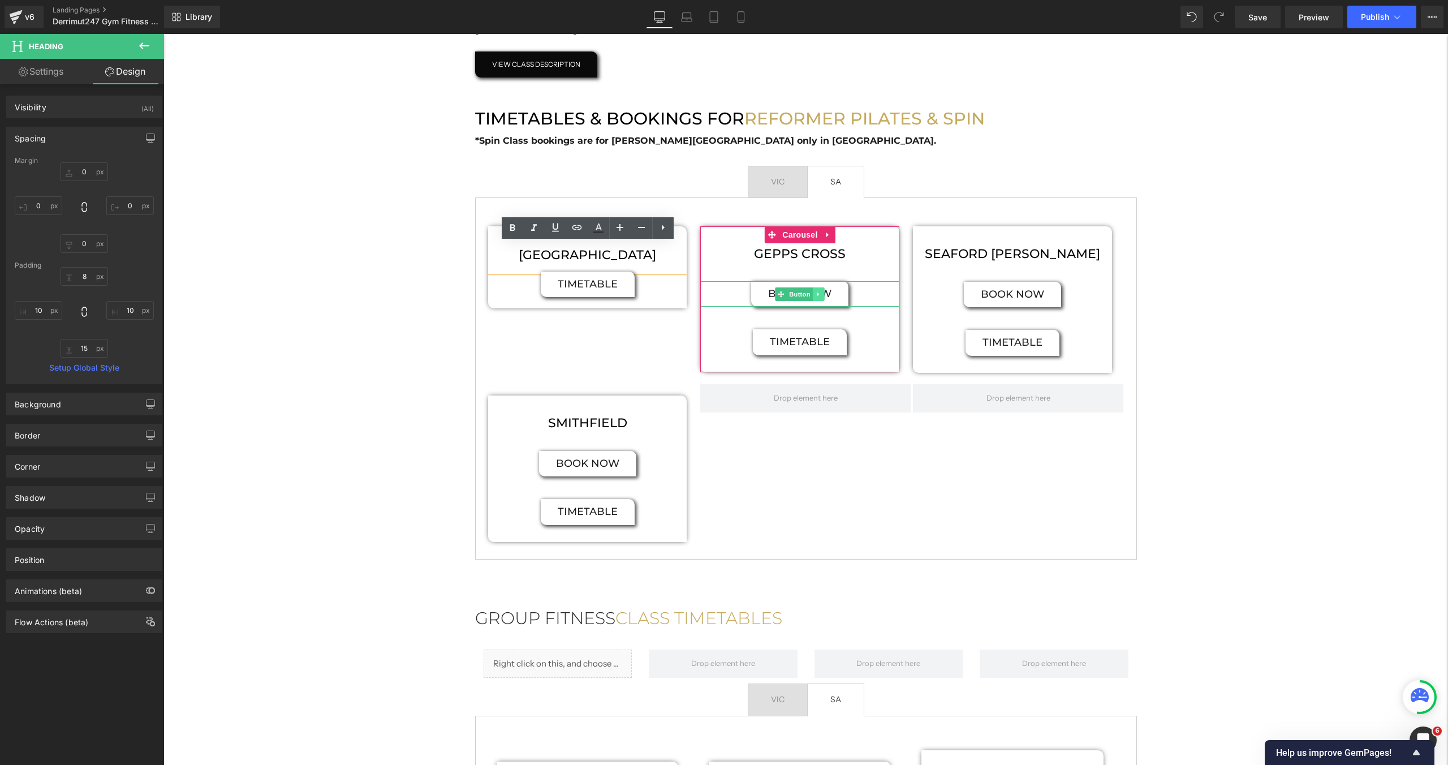
click at [820, 294] on icon at bounding box center [819, 294] width 6 height 7
click at [824, 295] on icon at bounding box center [824, 294] width 6 height 6
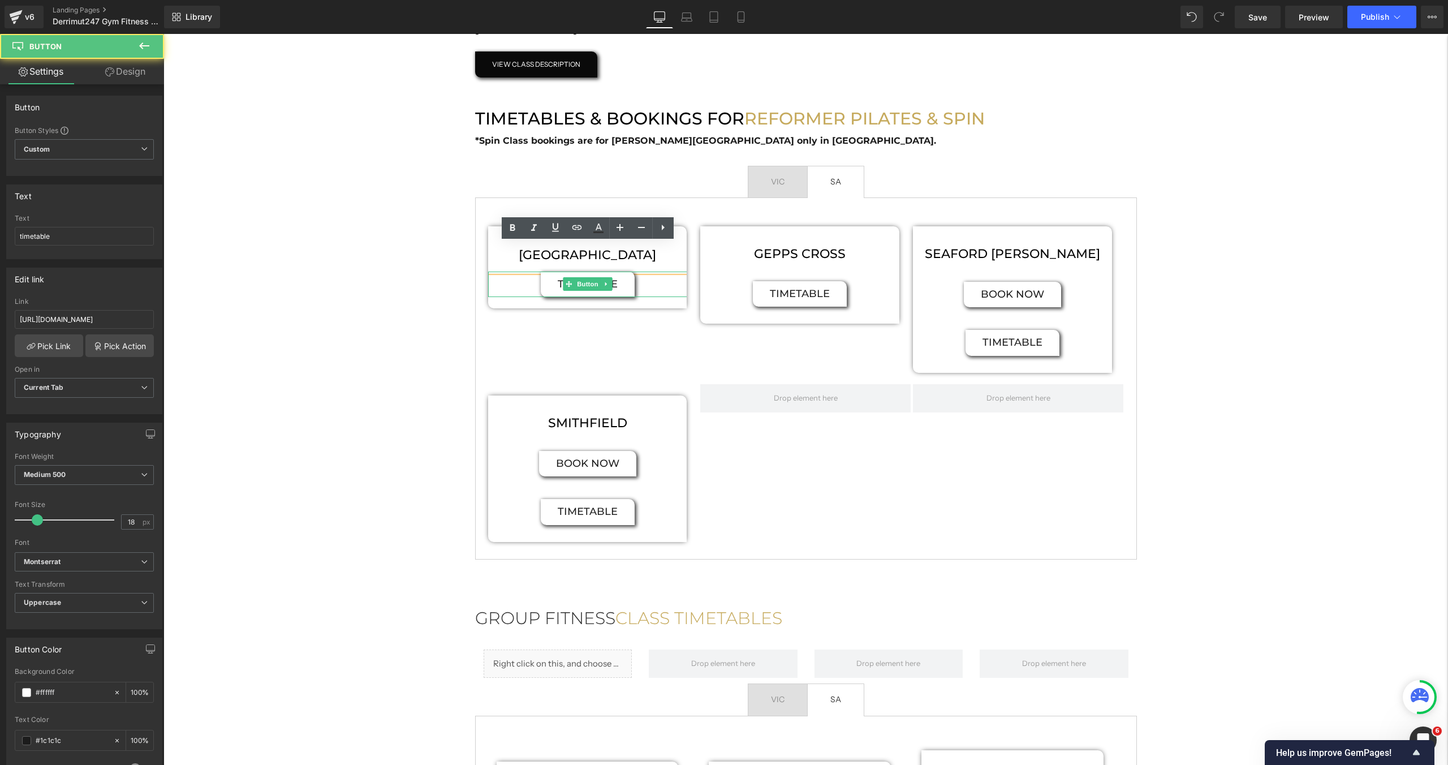
click at [665, 281] on div "timetable" at bounding box center [587, 285] width 199 height 26
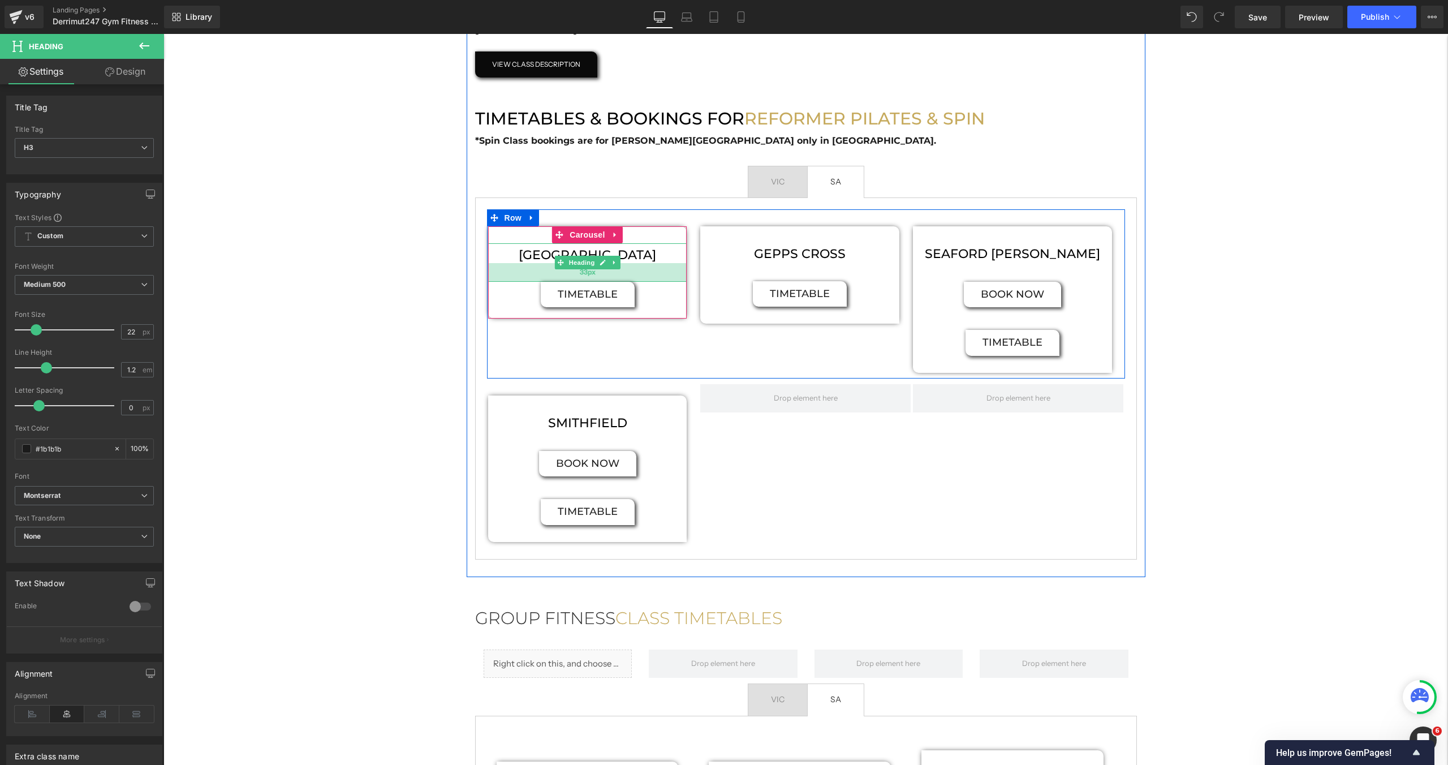
drag, startPoint x: 659, startPoint y: 270, endPoint x: 658, endPoint y: 280, distance: 10.2
click at [658, 280] on div "33px" at bounding box center [587, 272] width 199 height 19
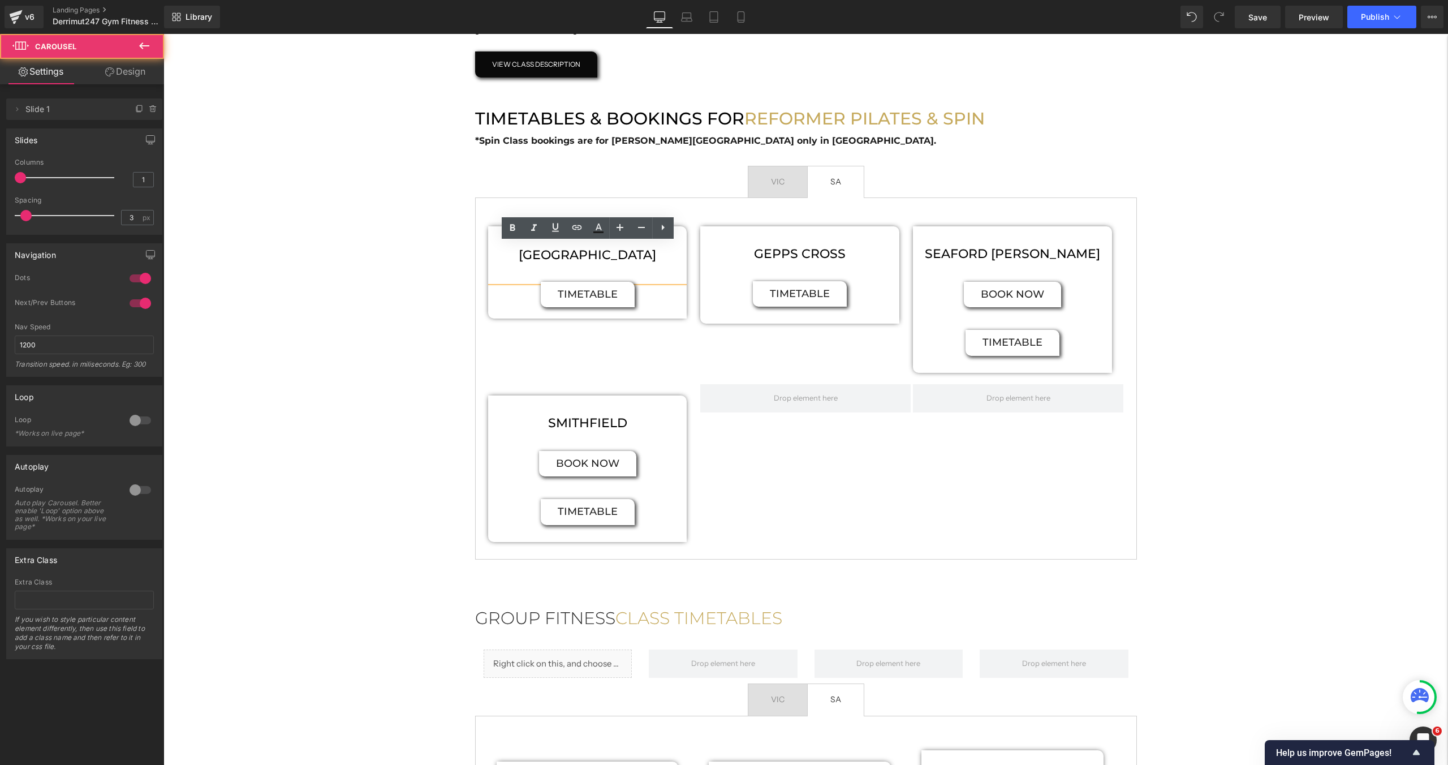
click at [650, 311] on div "WINDSORS GARDENS Heading 33px timetable Button" at bounding box center [587, 280] width 199 height 75
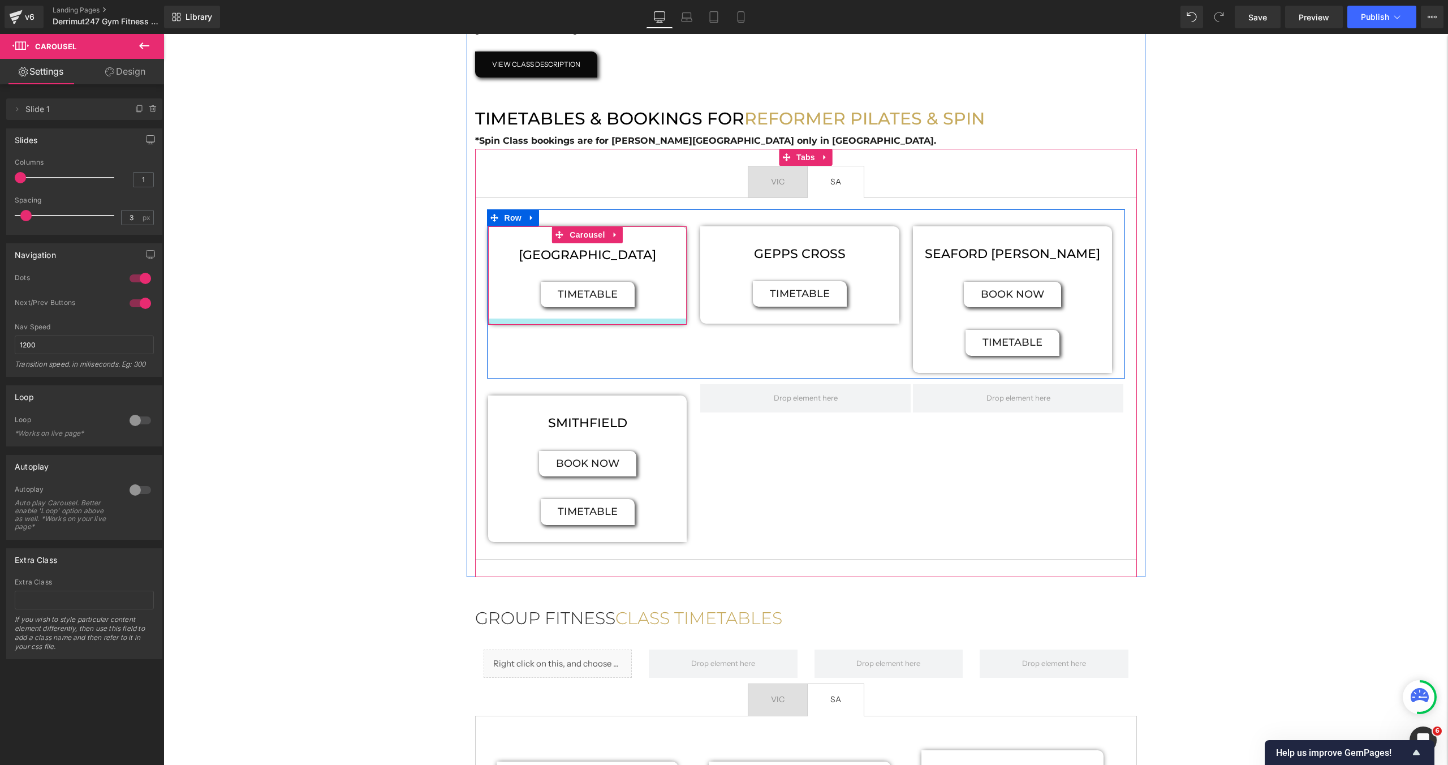
drag, startPoint x: 630, startPoint y: 316, endPoint x: 629, endPoint y: 322, distance: 6.2
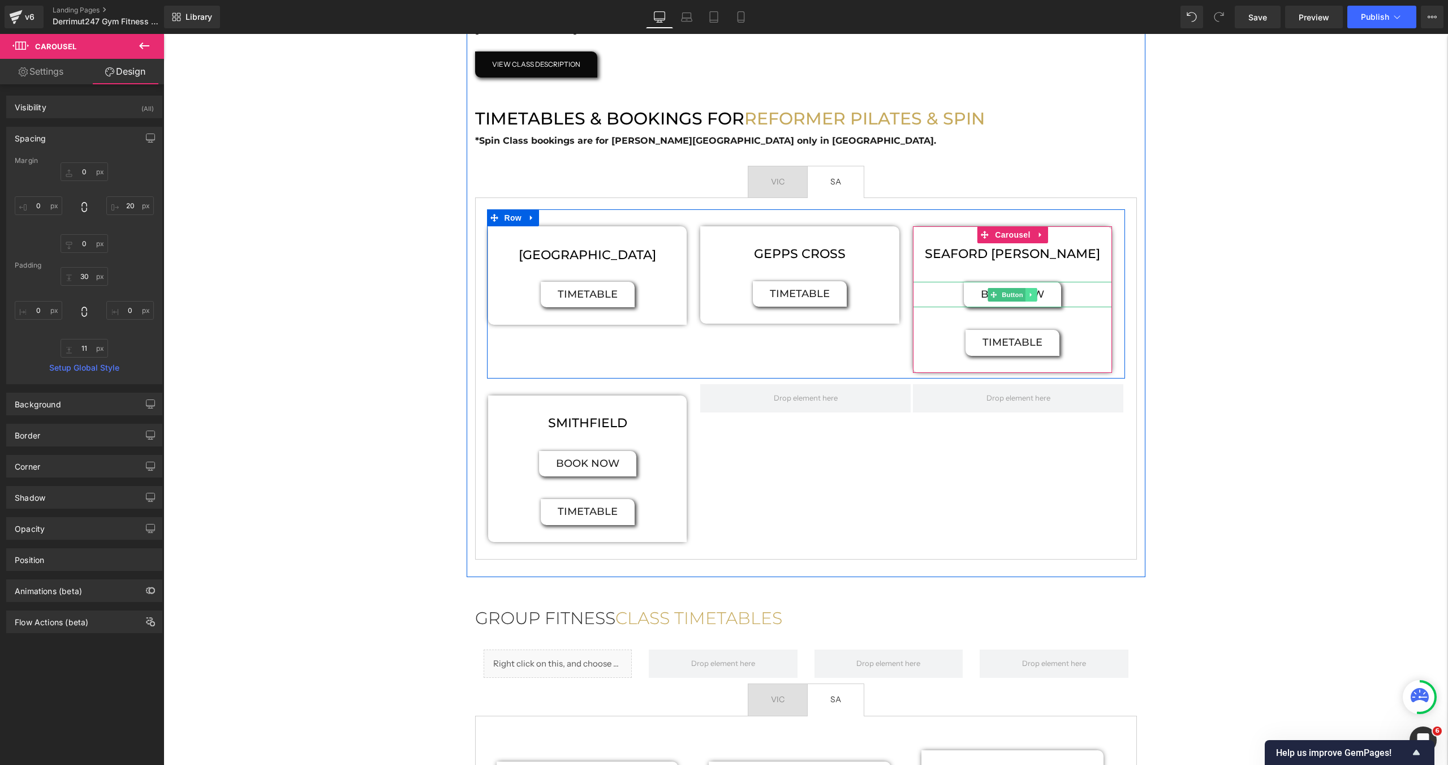
click at [1035, 292] on link at bounding box center [1032, 295] width 12 height 14
click at [1037, 294] on icon at bounding box center [1037, 294] width 6 height 7
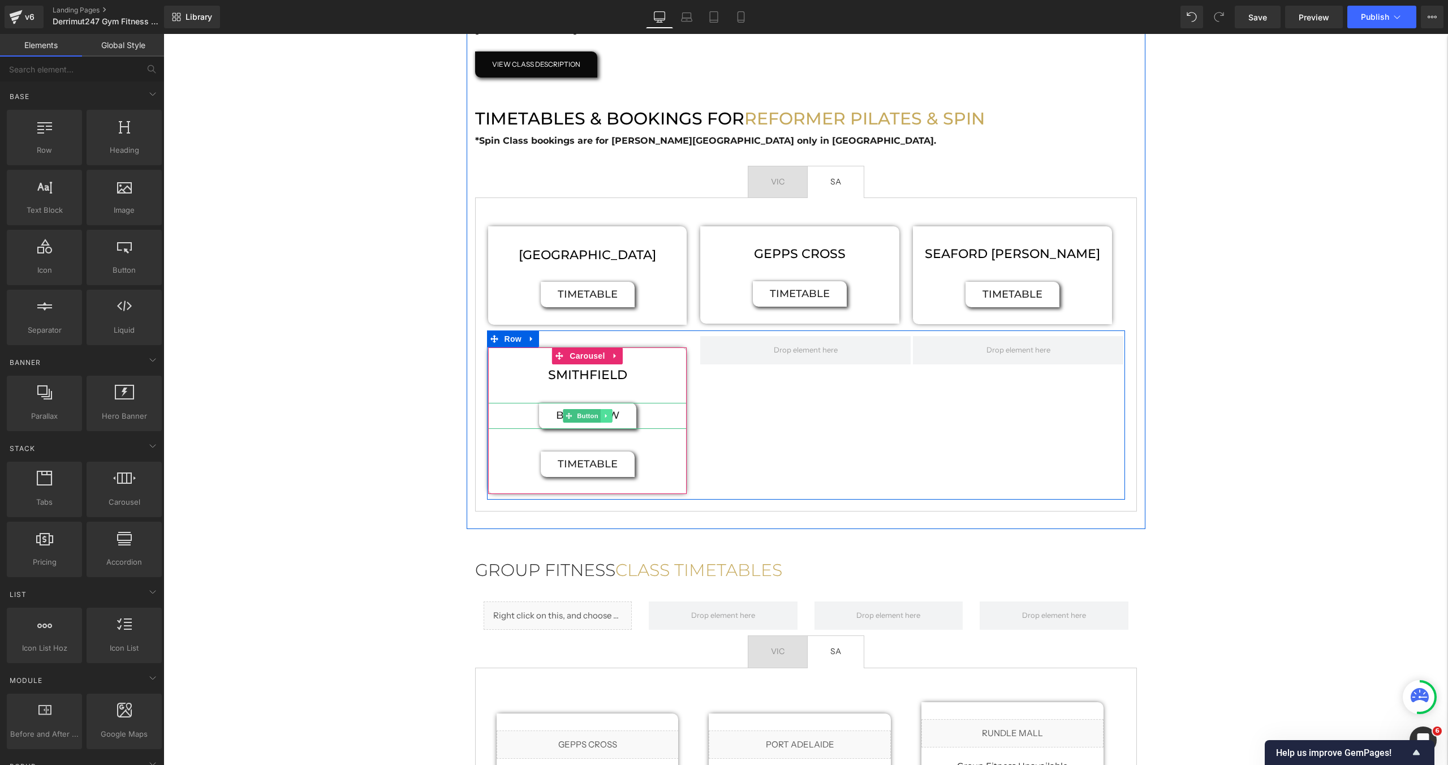
click at [610, 417] on link at bounding box center [606, 416] width 12 height 14
click at [610, 417] on icon at bounding box center [612, 415] width 6 height 6
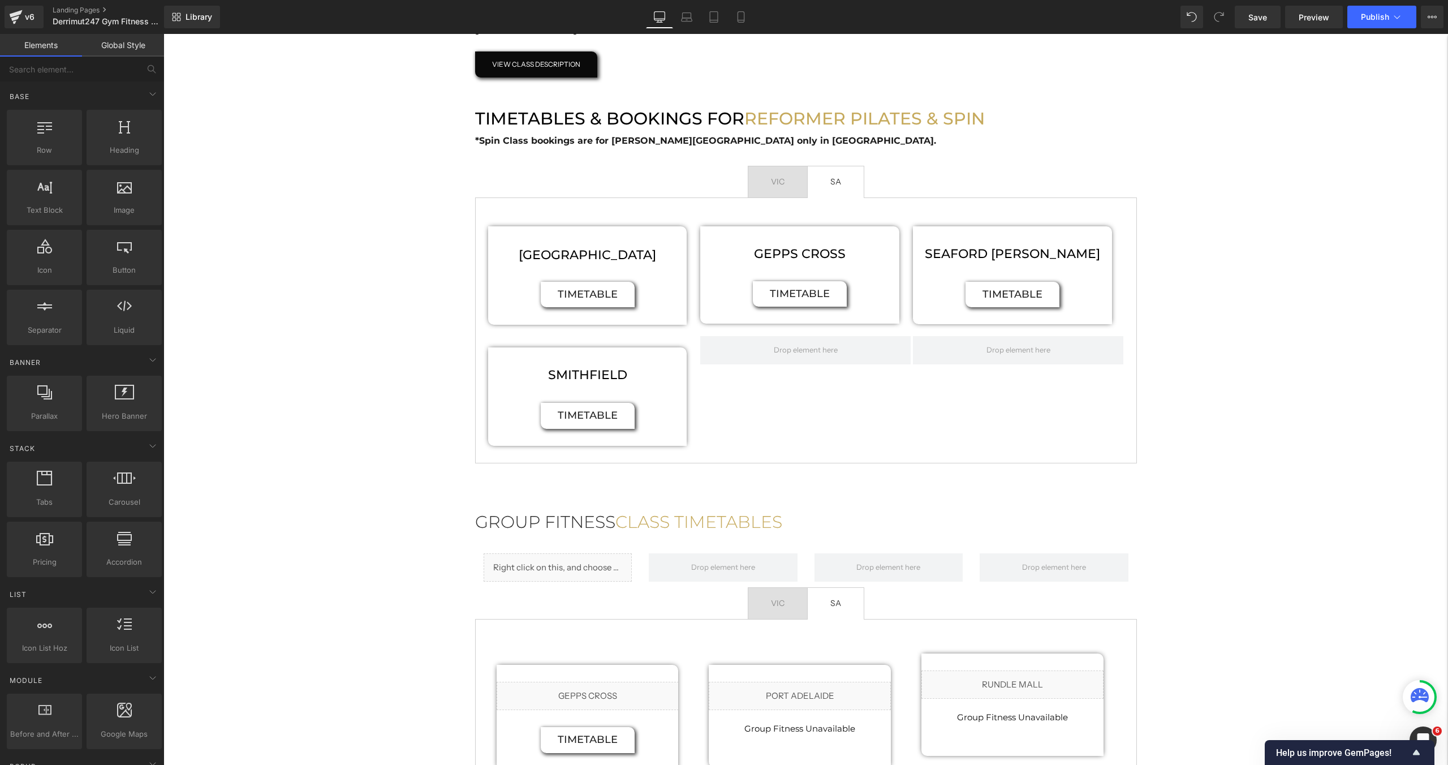
click at [351, 373] on div "Hero Banner FITNESS CLASSES Heading Group Fitness is the best way to make new f…" at bounding box center [805, 267] width 1285 height 1652
click at [787, 186] on span "VIC Text Block" at bounding box center [777, 182] width 59 height 32
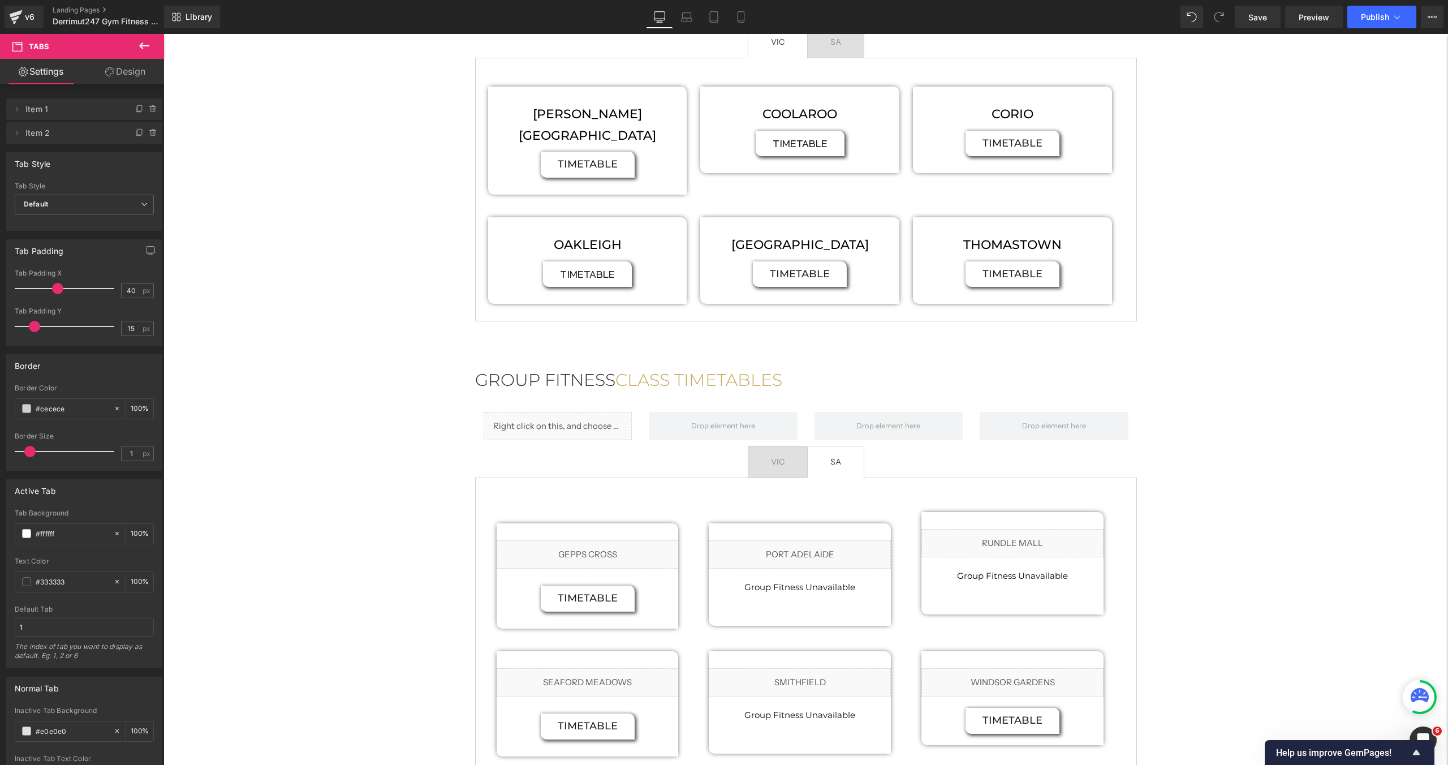
scroll to position [760, 0]
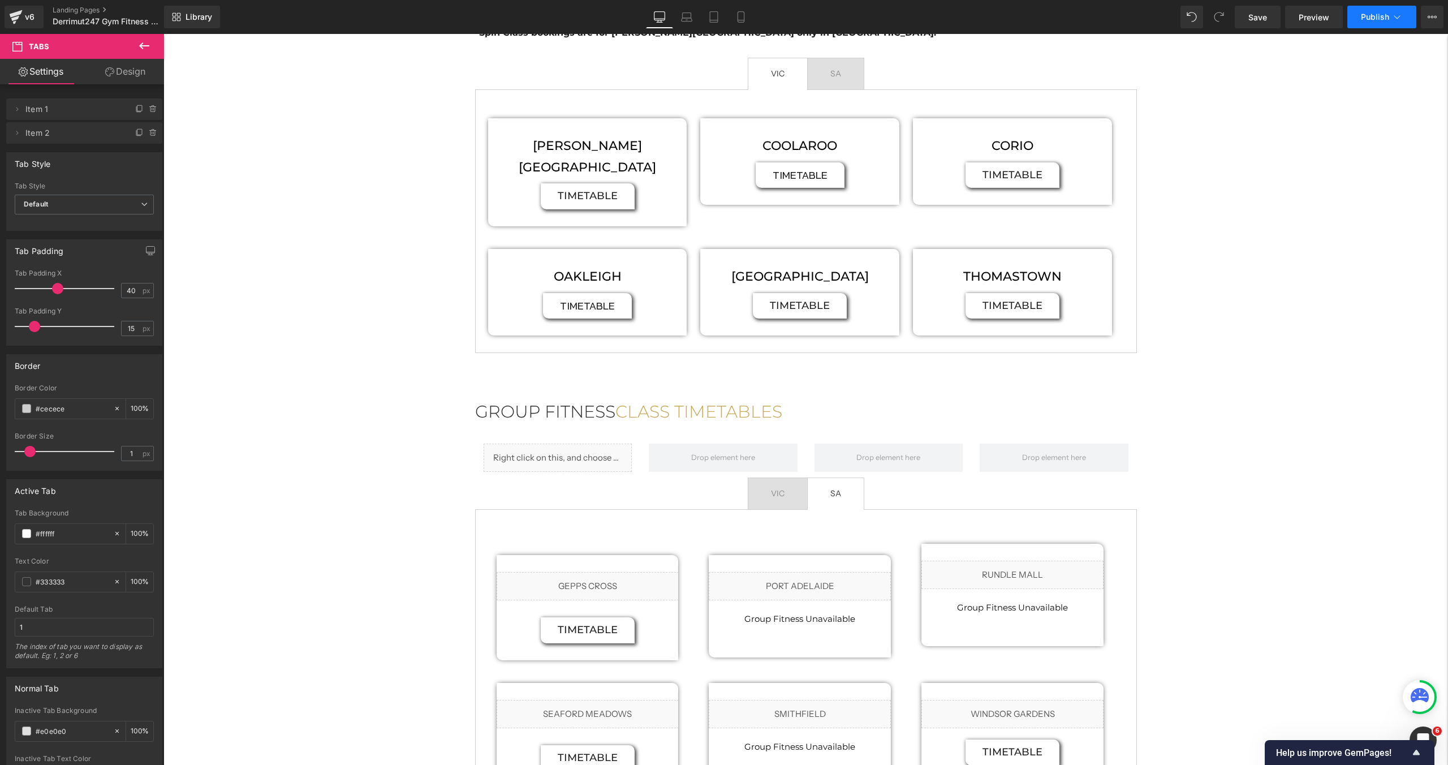
click at [1385, 15] on span "Publish" at bounding box center [1375, 16] width 28 height 9
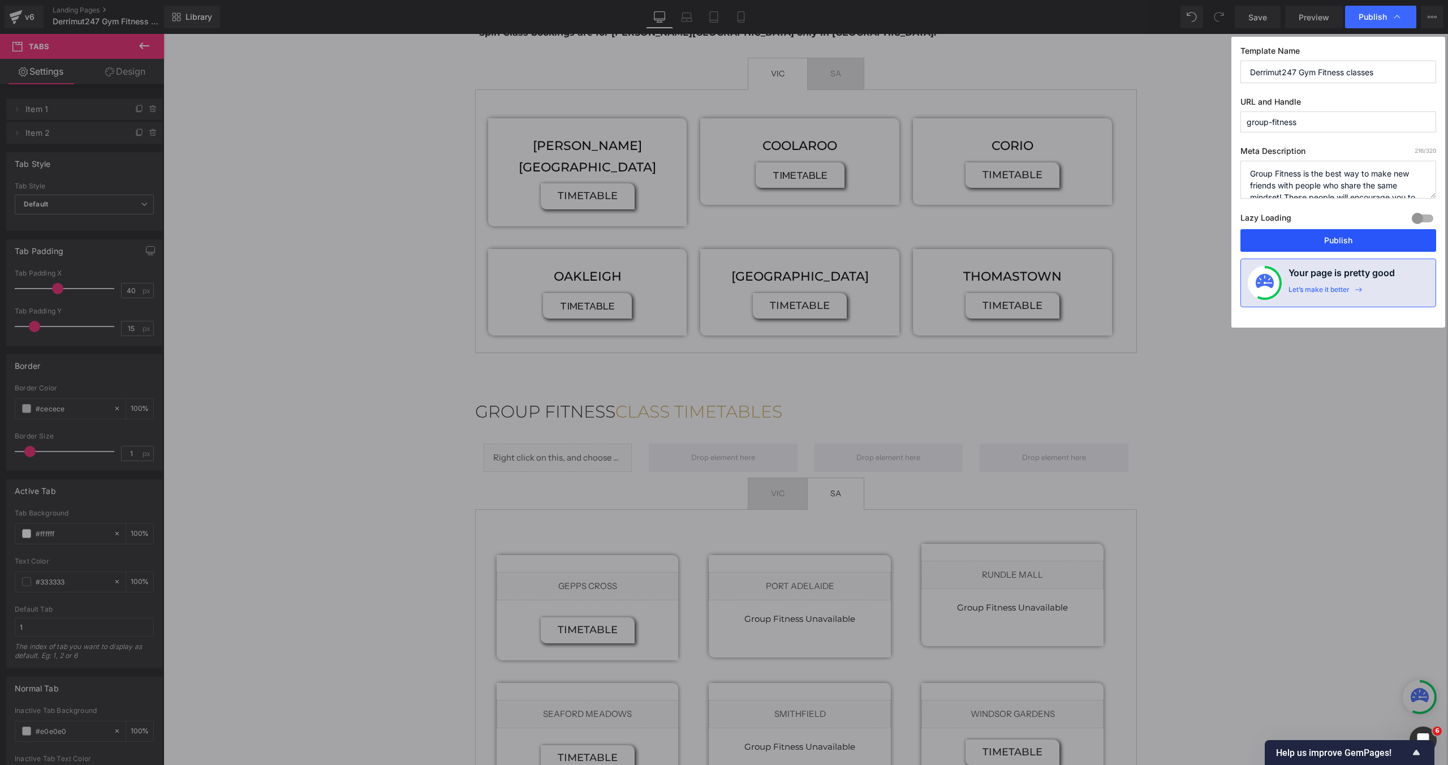
click at [1289, 240] on button "Publish" at bounding box center [1339, 240] width 196 height 23
